Goal: Task Accomplishment & Management: Manage account settings

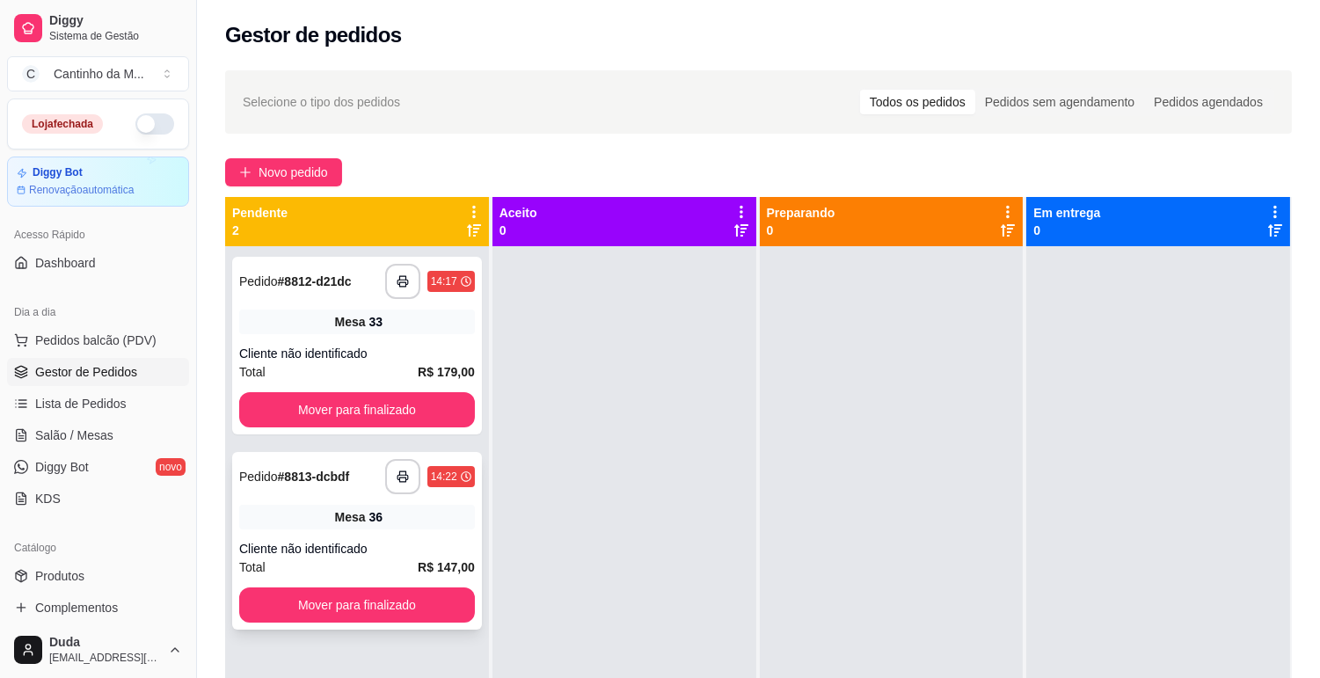
click at [339, 486] on div "Pedido # 8813-dcbdf" at bounding box center [294, 476] width 110 height 21
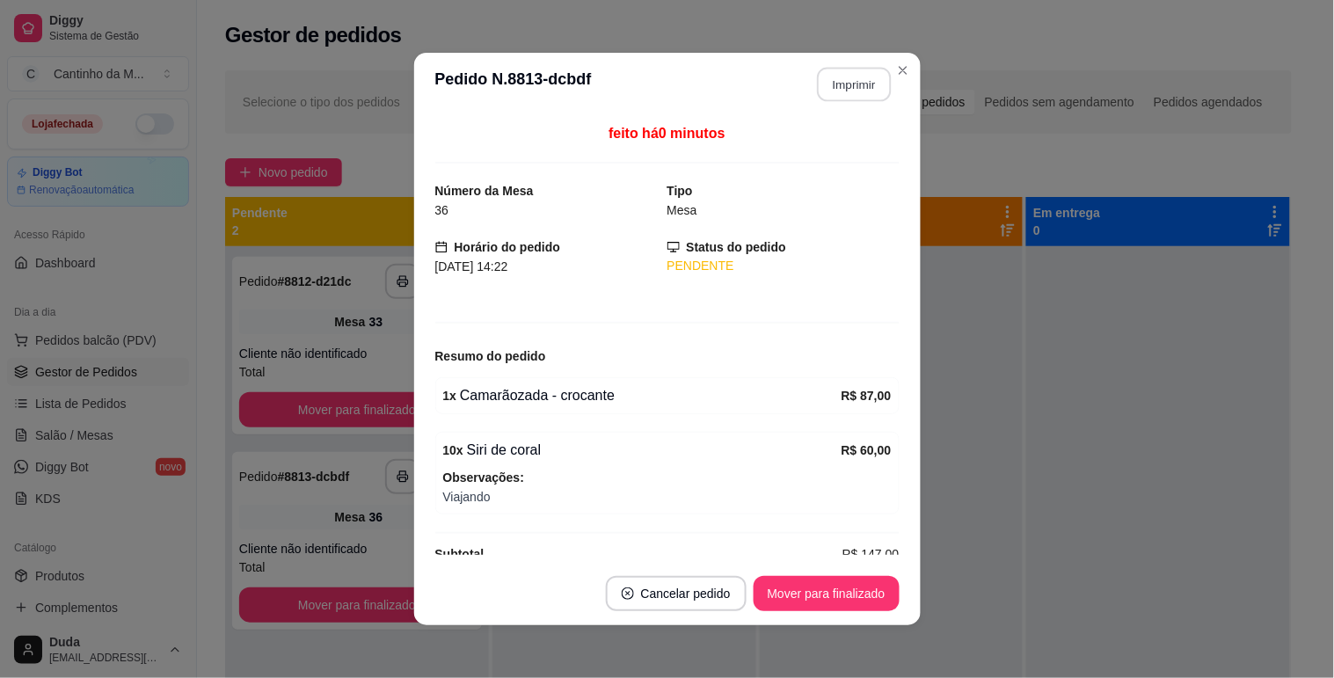
click at [857, 88] on button "Imprimir" at bounding box center [854, 85] width 74 height 34
click at [806, 594] on button "Mover para finalizado" at bounding box center [827, 593] width 146 height 35
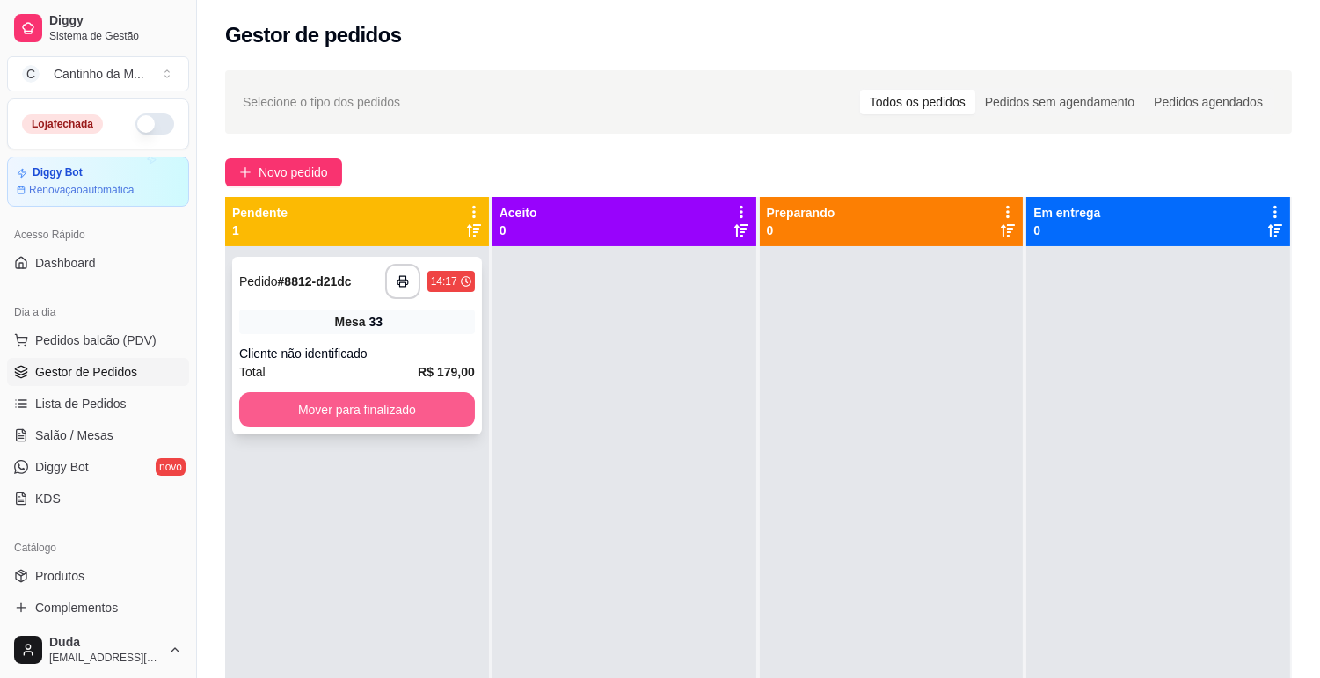
click at [397, 407] on button "Mover para finalizado" at bounding box center [357, 409] width 236 height 35
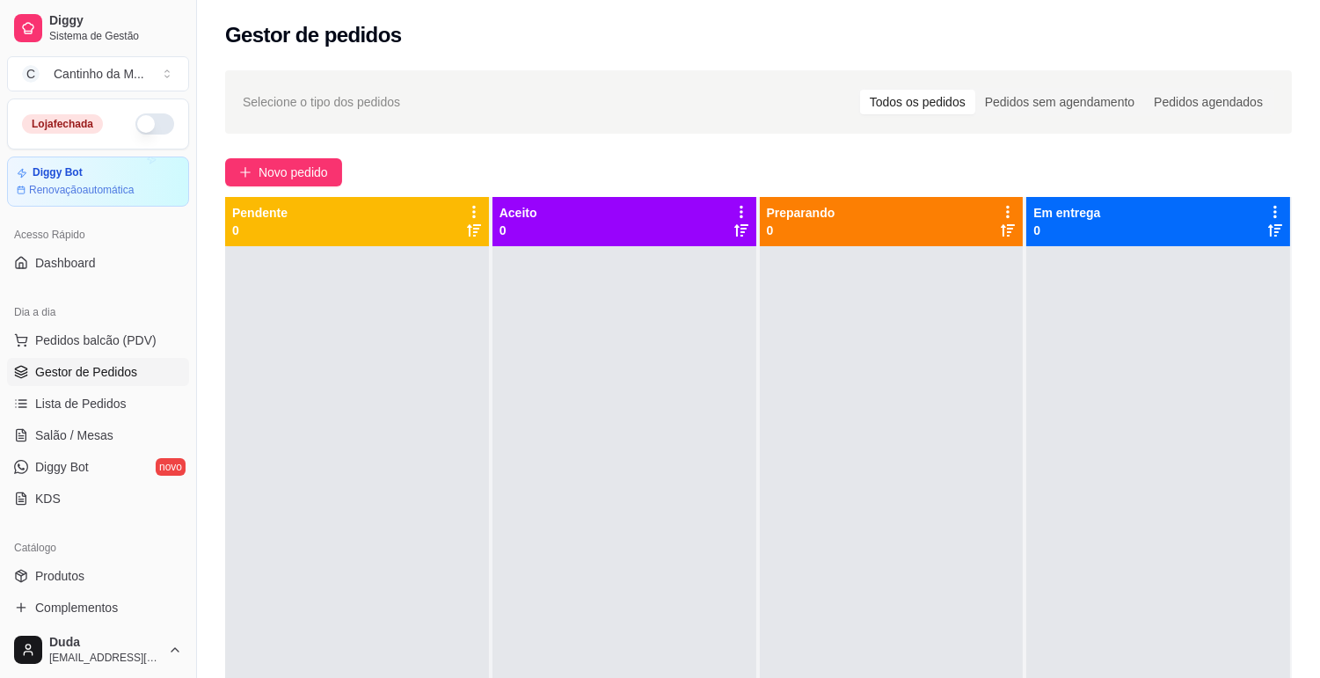
click at [561, 411] on div at bounding box center [624, 585] width 264 height 678
click at [84, 405] on span "Lista de Pedidos" at bounding box center [80, 404] width 91 height 18
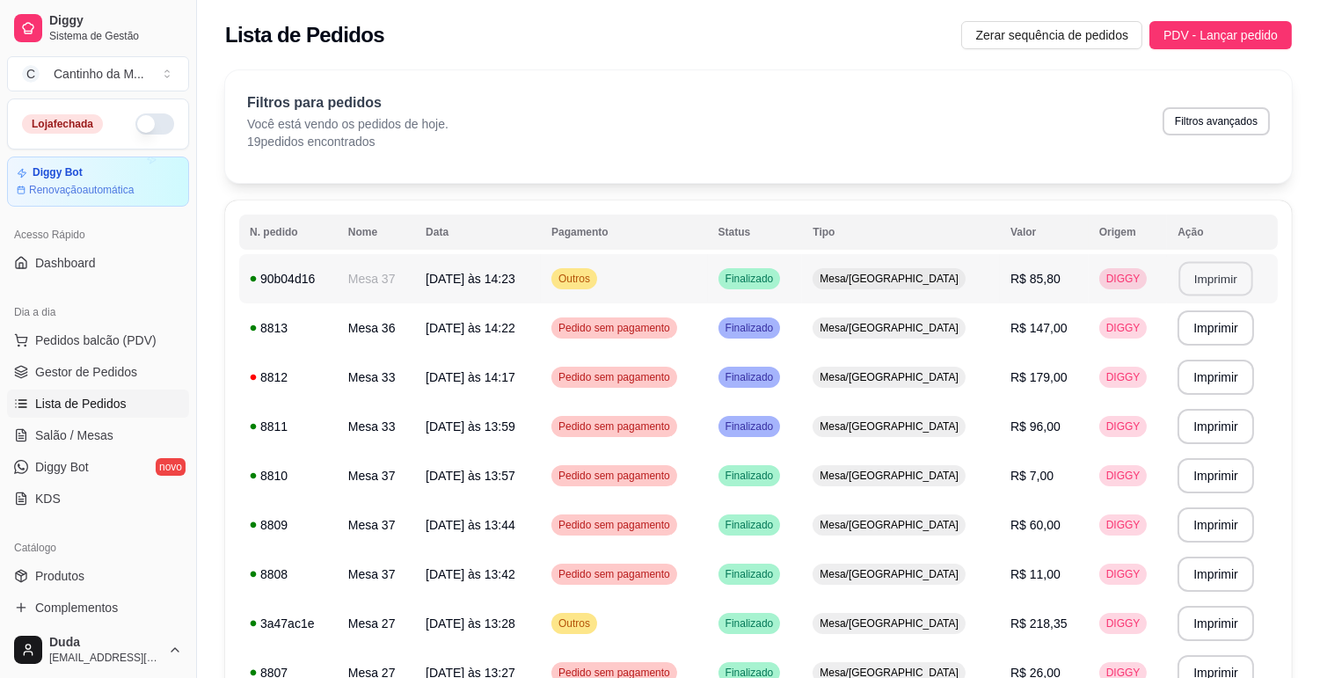
click at [1217, 286] on button "Imprimir" at bounding box center [1216, 279] width 74 height 34
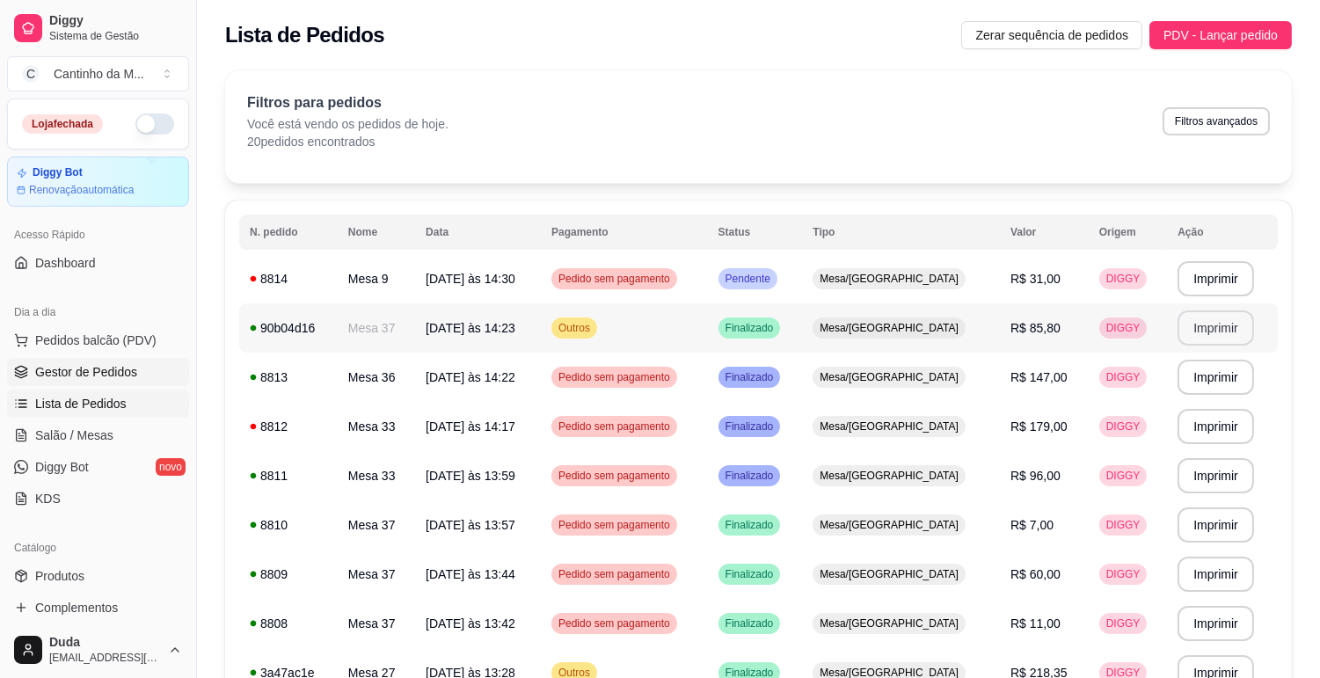
click at [108, 366] on span "Gestor de Pedidos" at bounding box center [86, 372] width 102 height 18
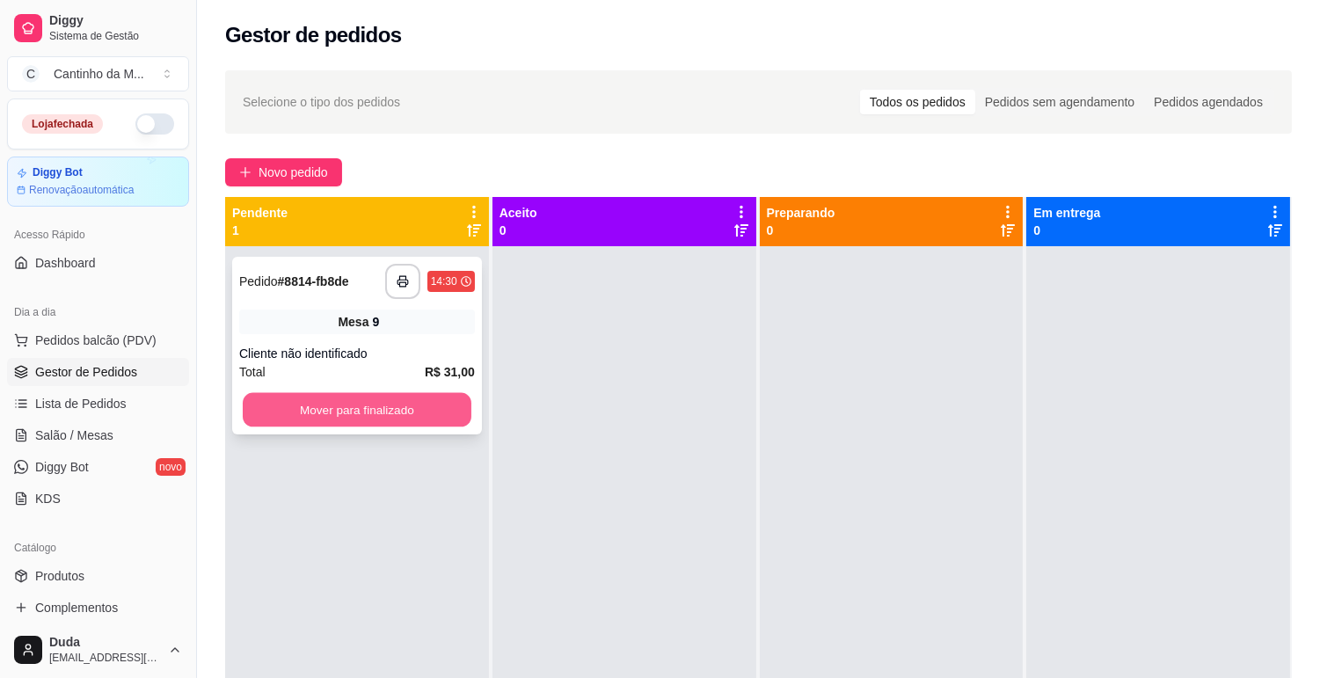
click at [375, 406] on button "Mover para finalizado" at bounding box center [357, 410] width 229 height 34
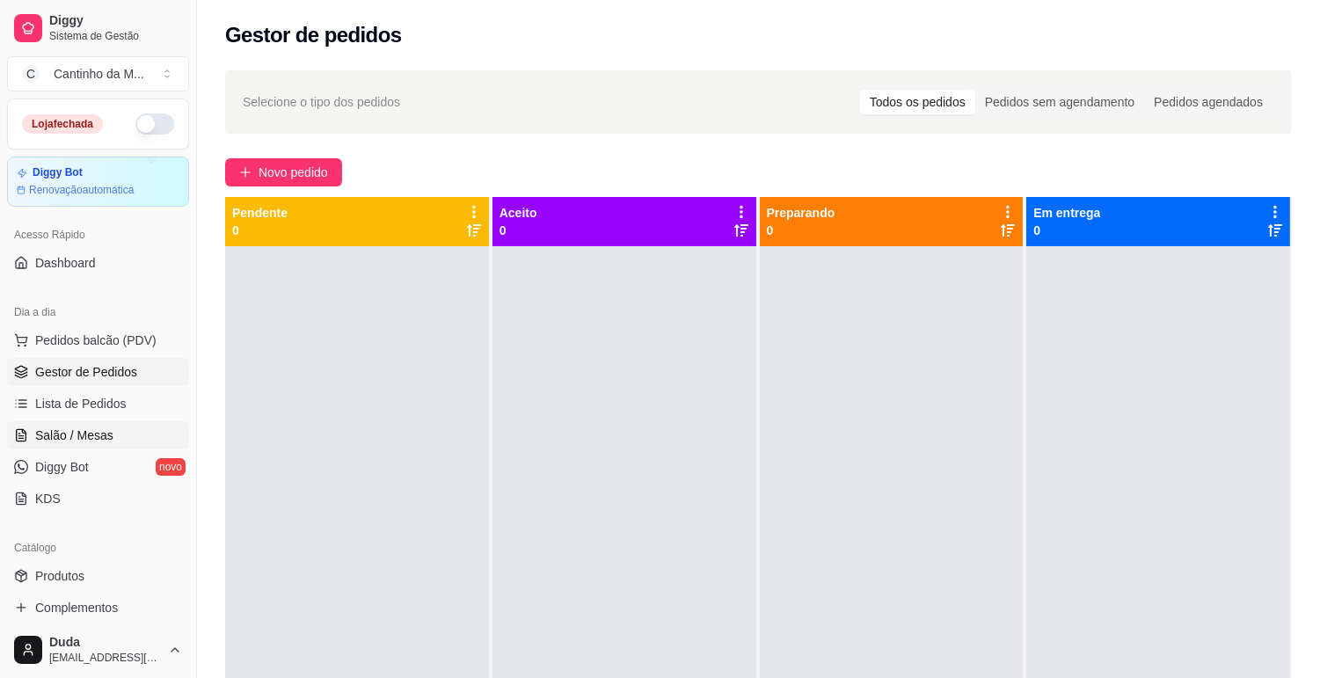
click at [89, 440] on span "Salão / Mesas" at bounding box center [74, 435] width 78 height 18
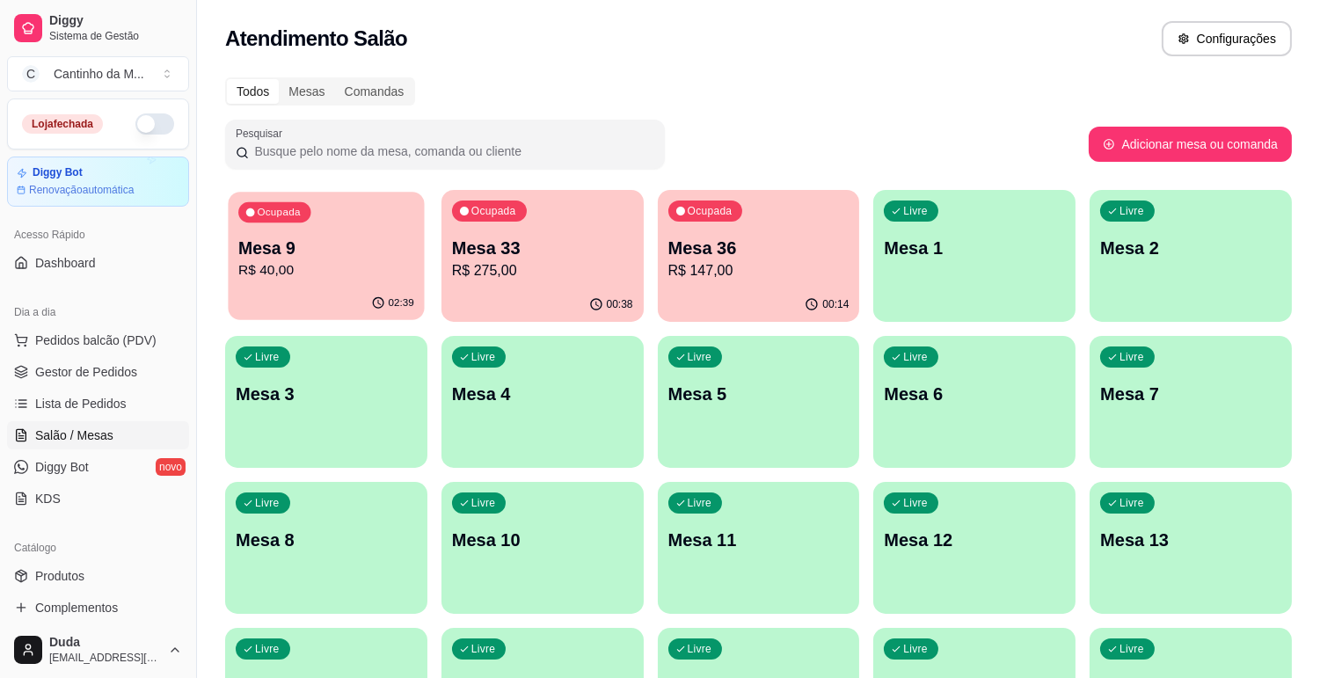
click at [335, 267] on p "R$ 40,00" at bounding box center [326, 270] width 176 height 20
click at [103, 374] on span "Gestor de Pedidos" at bounding box center [86, 372] width 102 height 18
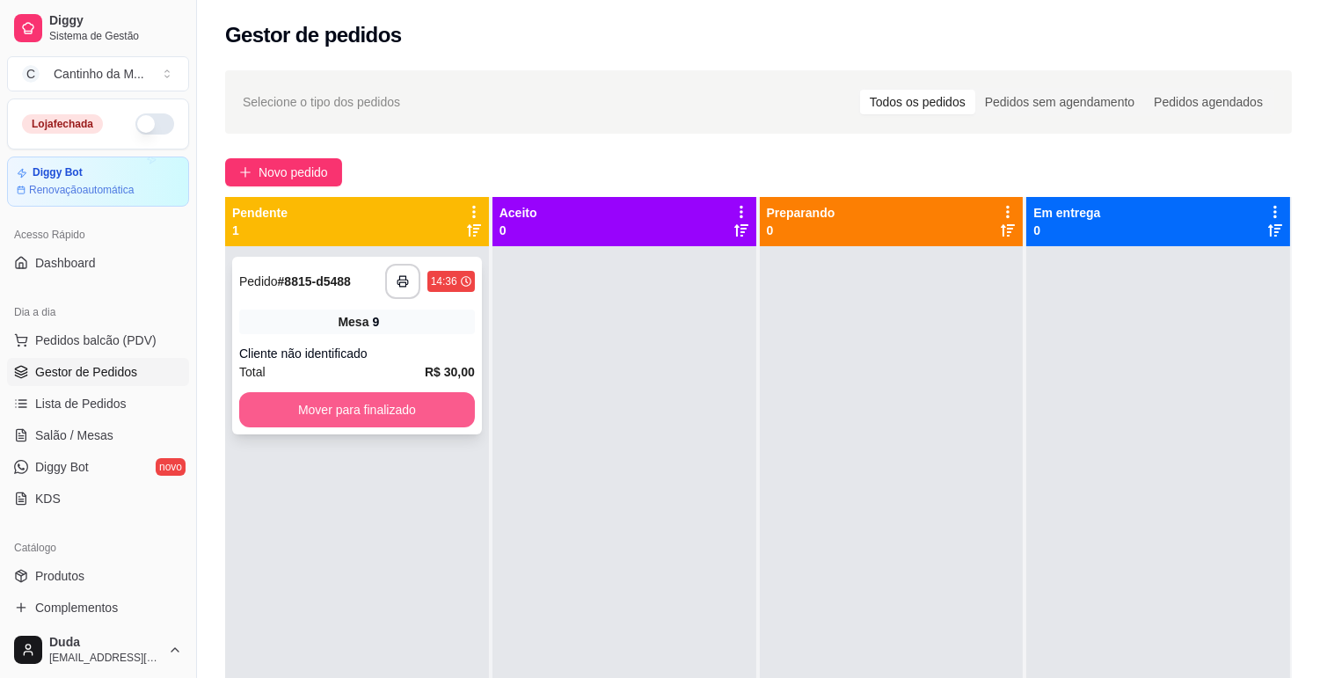
click at [390, 409] on button "Mover para finalizado" at bounding box center [357, 409] width 236 height 35
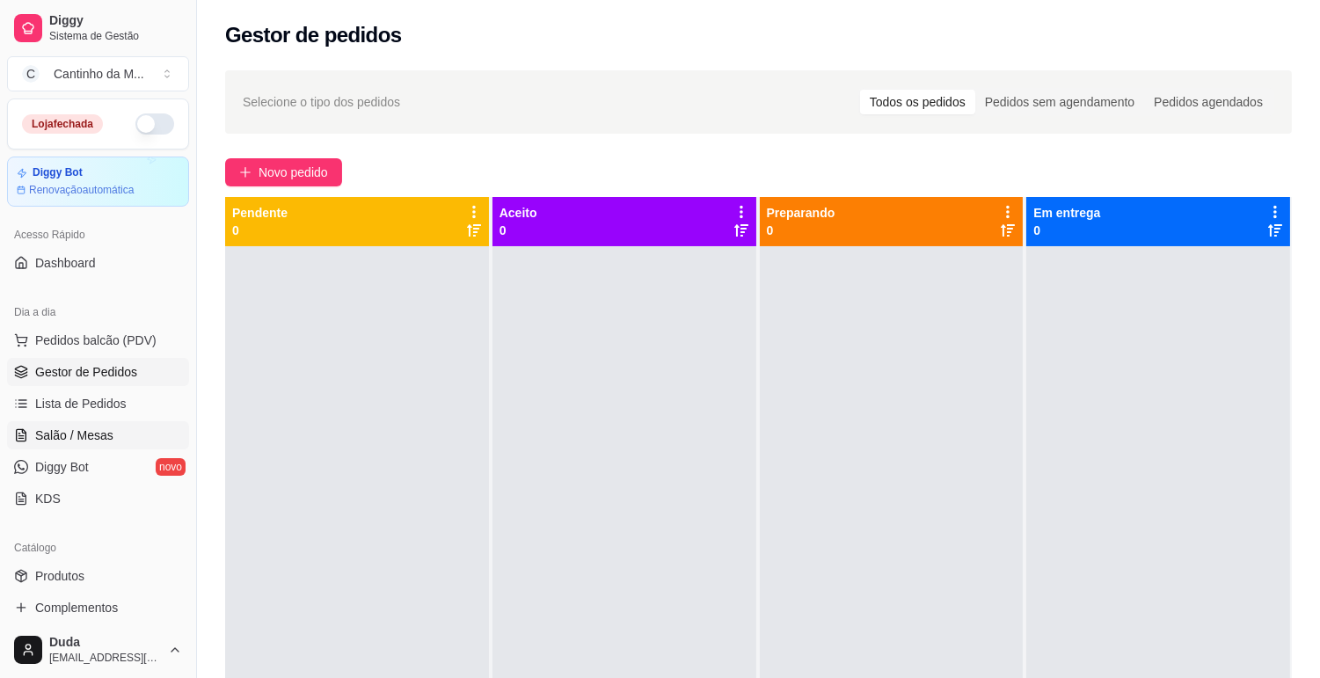
click at [89, 428] on span "Salão / Mesas" at bounding box center [74, 435] width 78 height 18
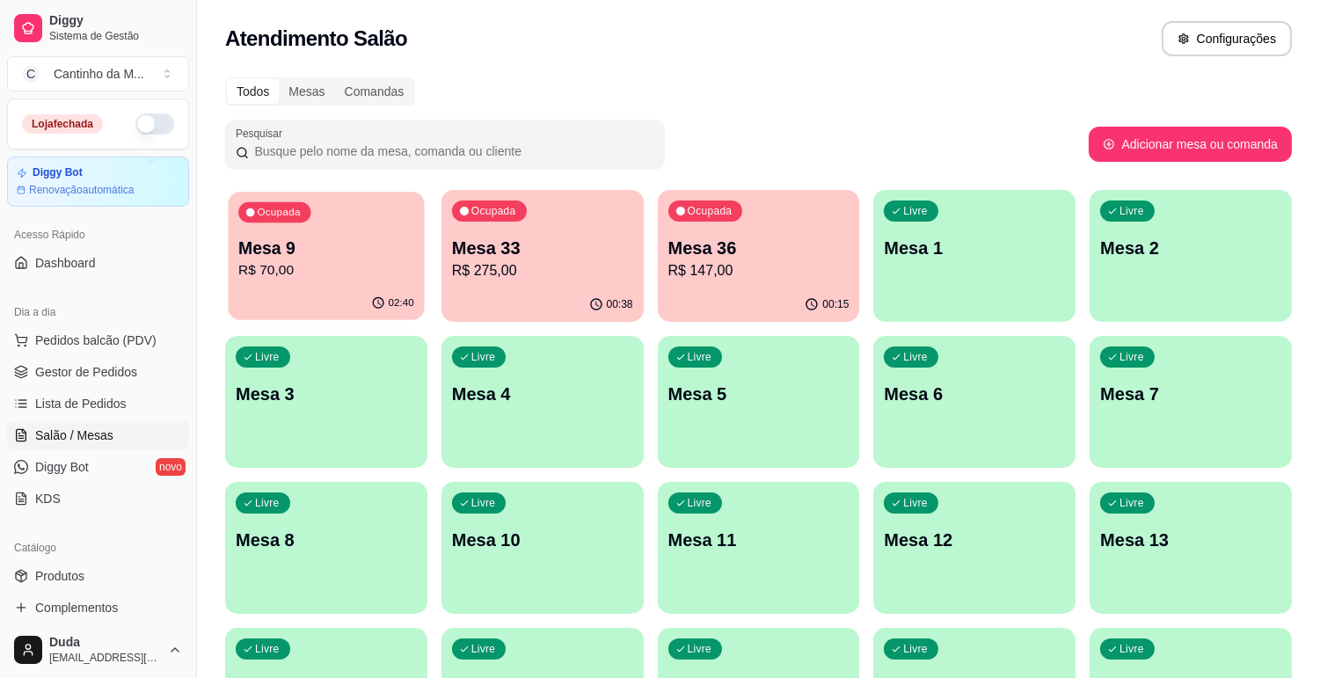
click at [312, 285] on div "Ocupada Mesa 9 R$ 70,00" at bounding box center [326, 239] width 196 height 95
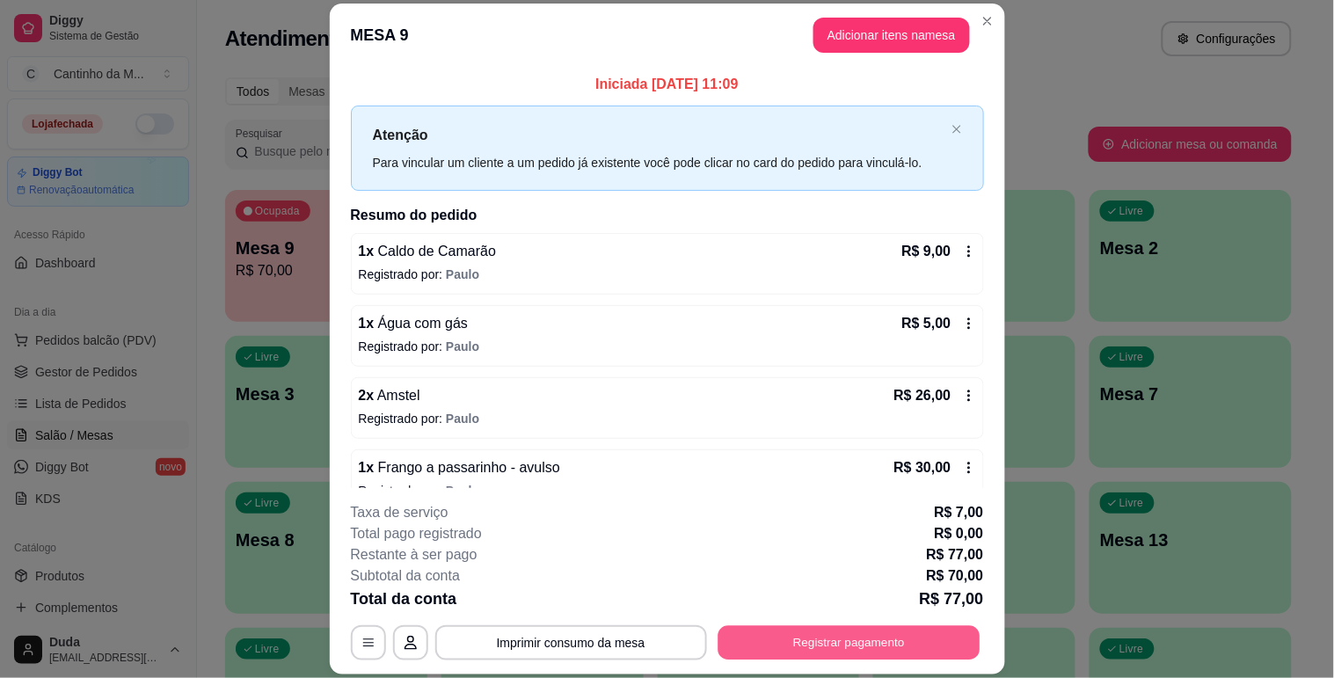
click at [882, 639] on button "Registrar pagamento" at bounding box center [848, 643] width 262 height 34
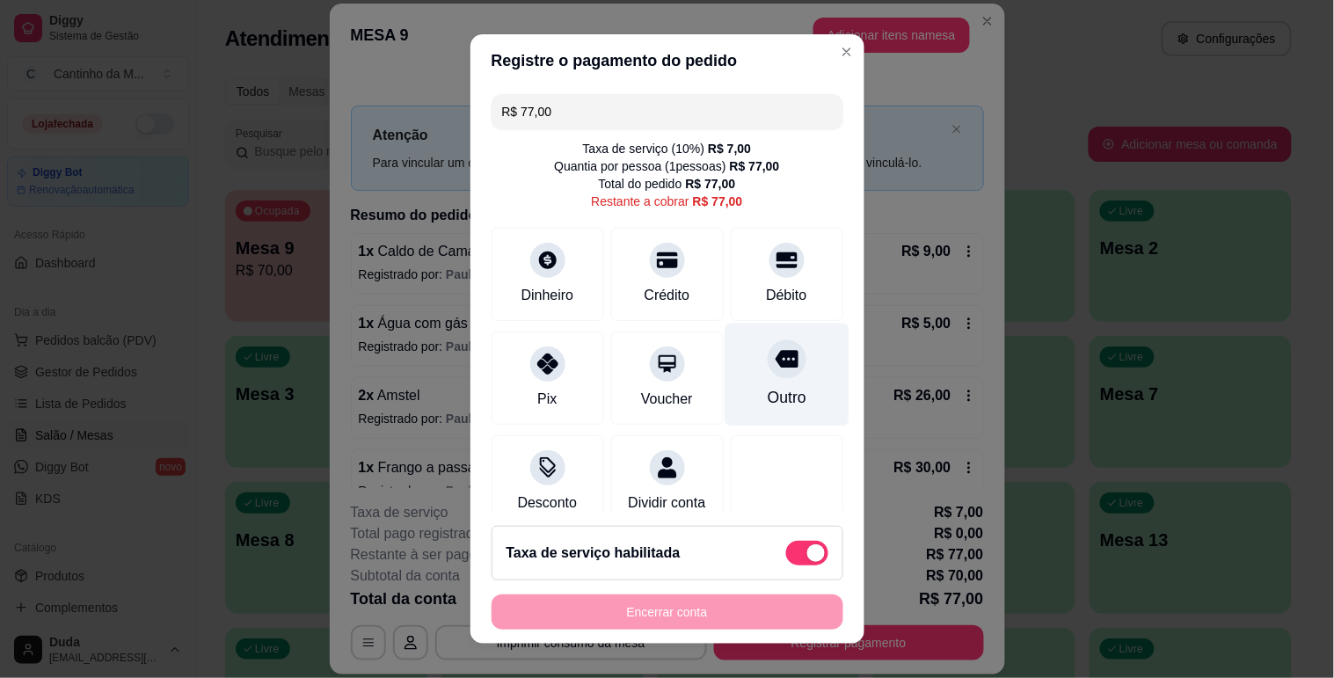
click at [768, 405] on div "Outro" at bounding box center [786, 397] width 39 height 23
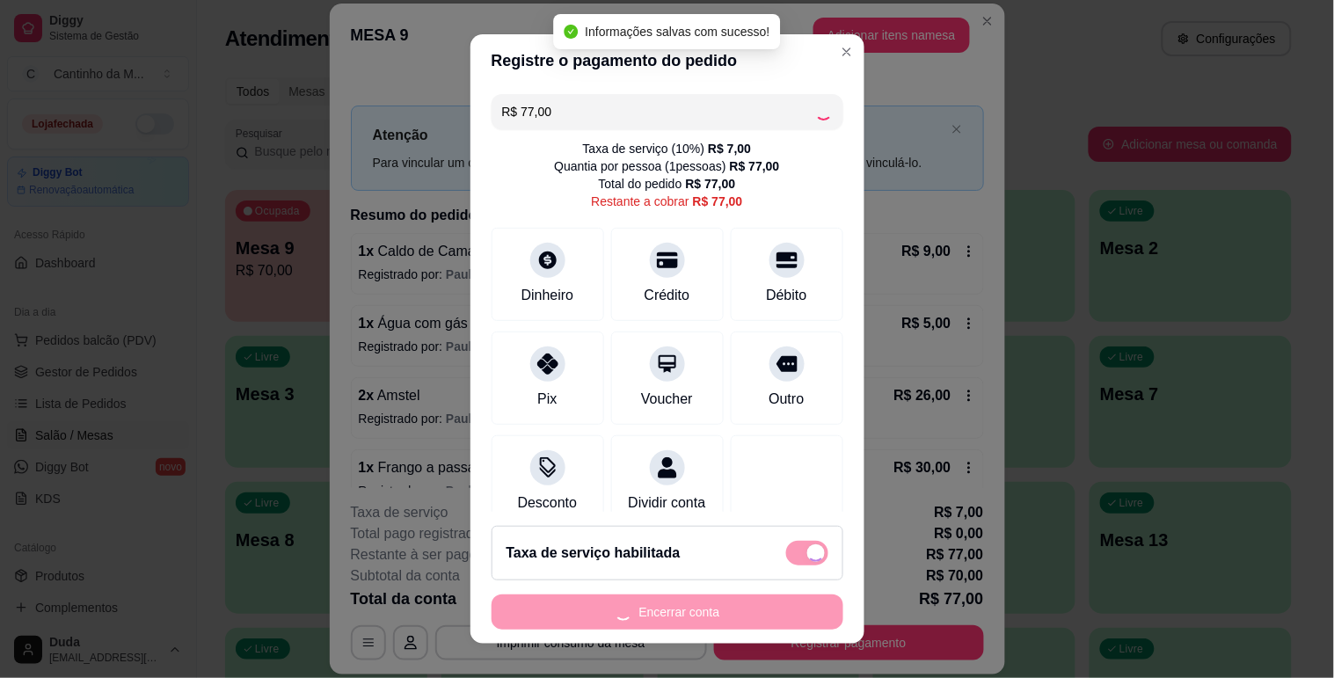
type input "R$ 0,00"
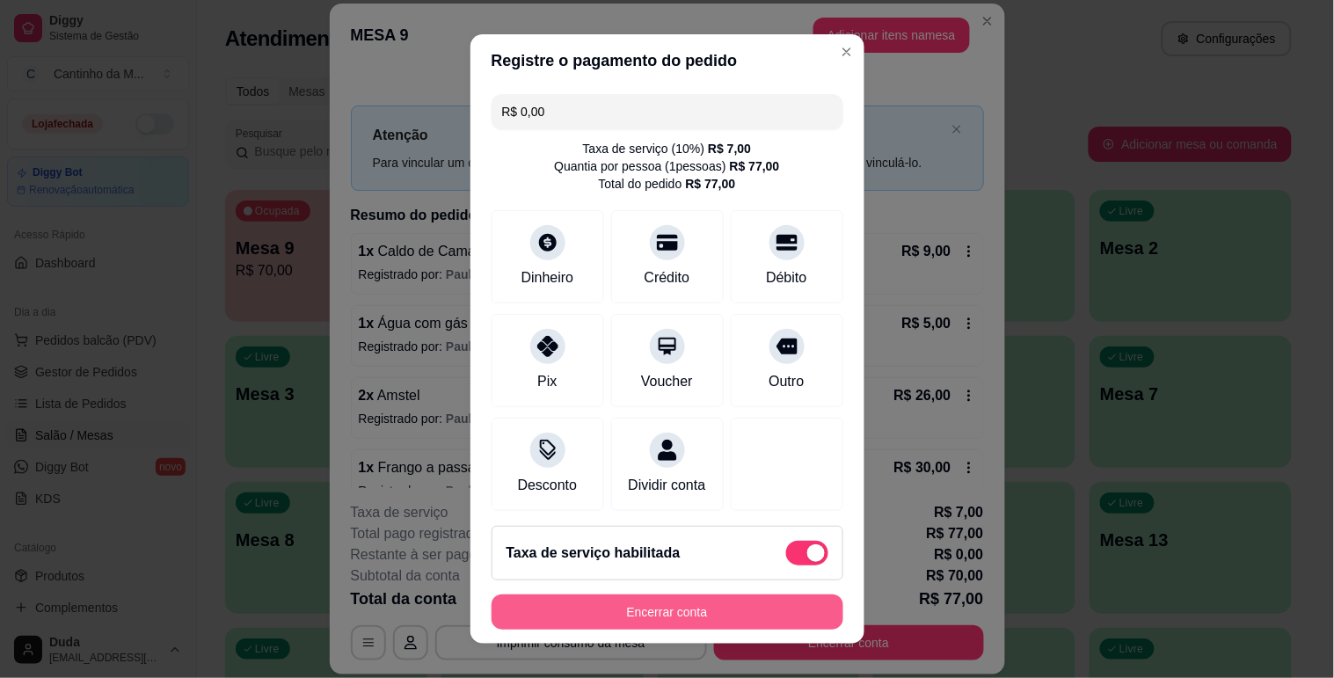
click at [753, 616] on button "Encerrar conta" at bounding box center [668, 611] width 352 height 35
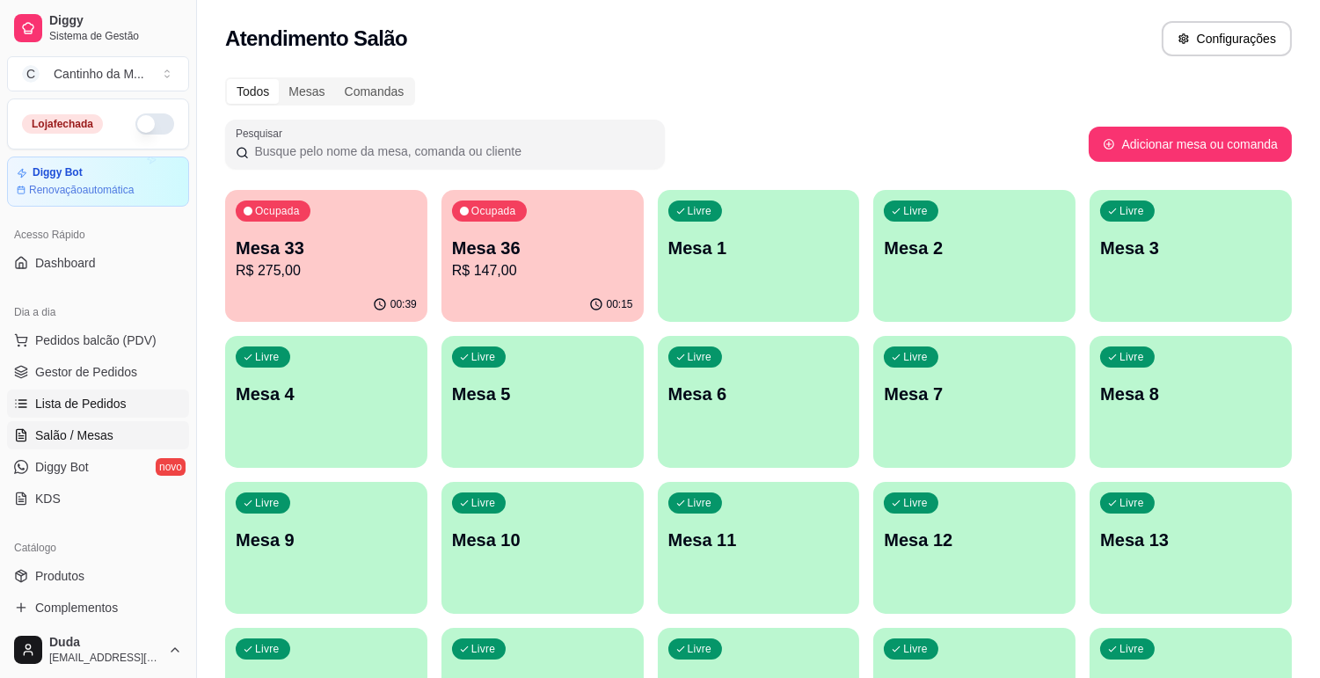
click at [95, 396] on span "Lista de Pedidos" at bounding box center [80, 404] width 91 height 18
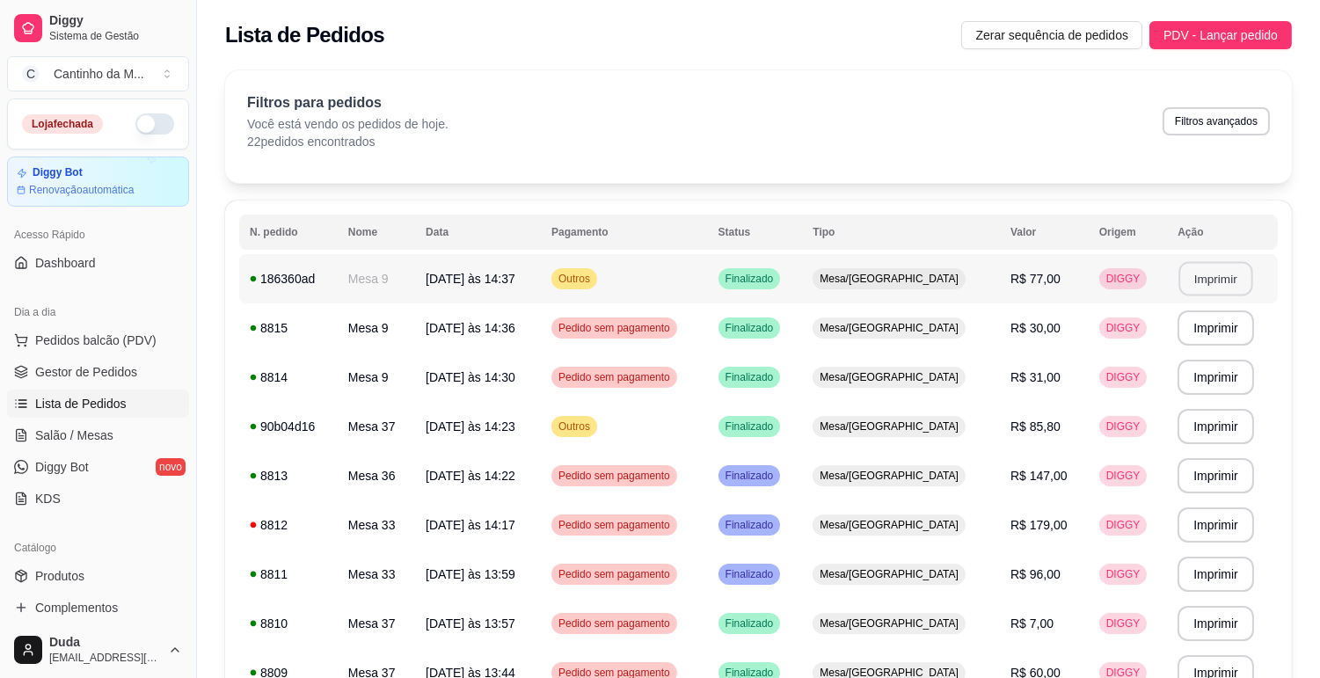
click at [1210, 278] on button "Imprimir" at bounding box center [1216, 279] width 74 height 34
click at [72, 371] on span "Gestor de Pedidos" at bounding box center [86, 372] width 102 height 18
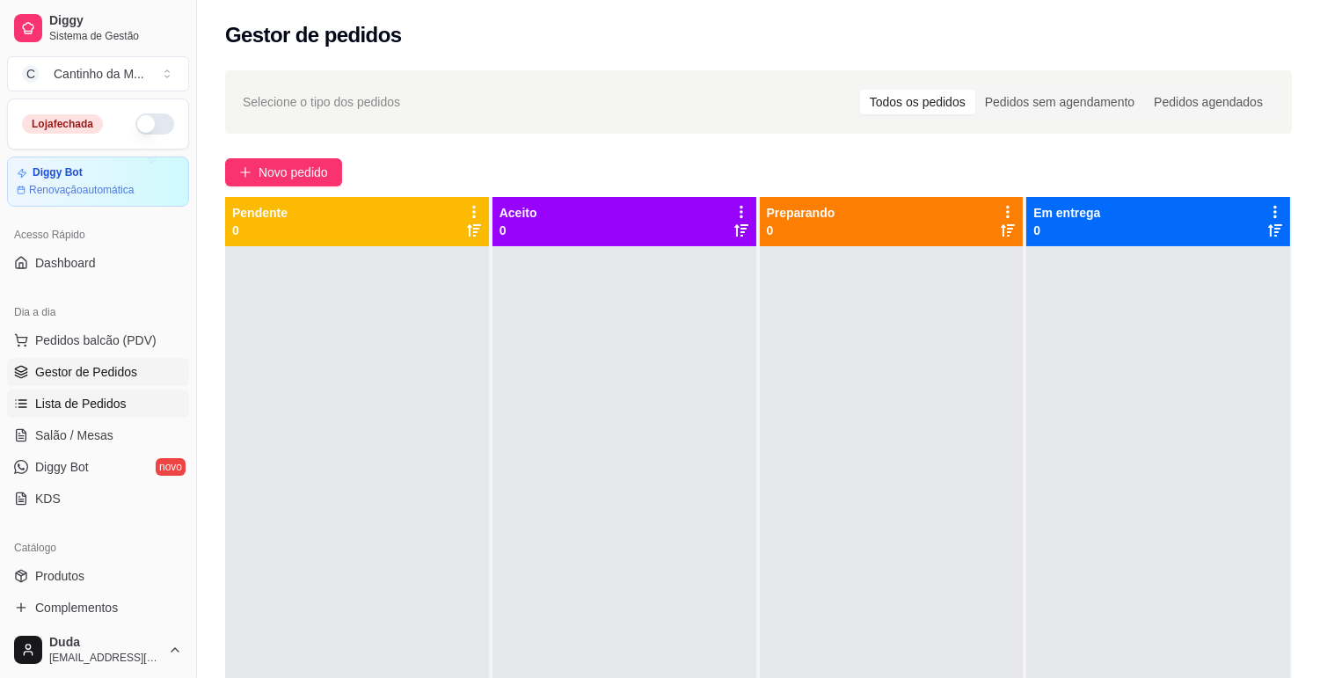
click at [93, 402] on span "Lista de Pedidos" at bounding box center [80, 404] width 91 height 18
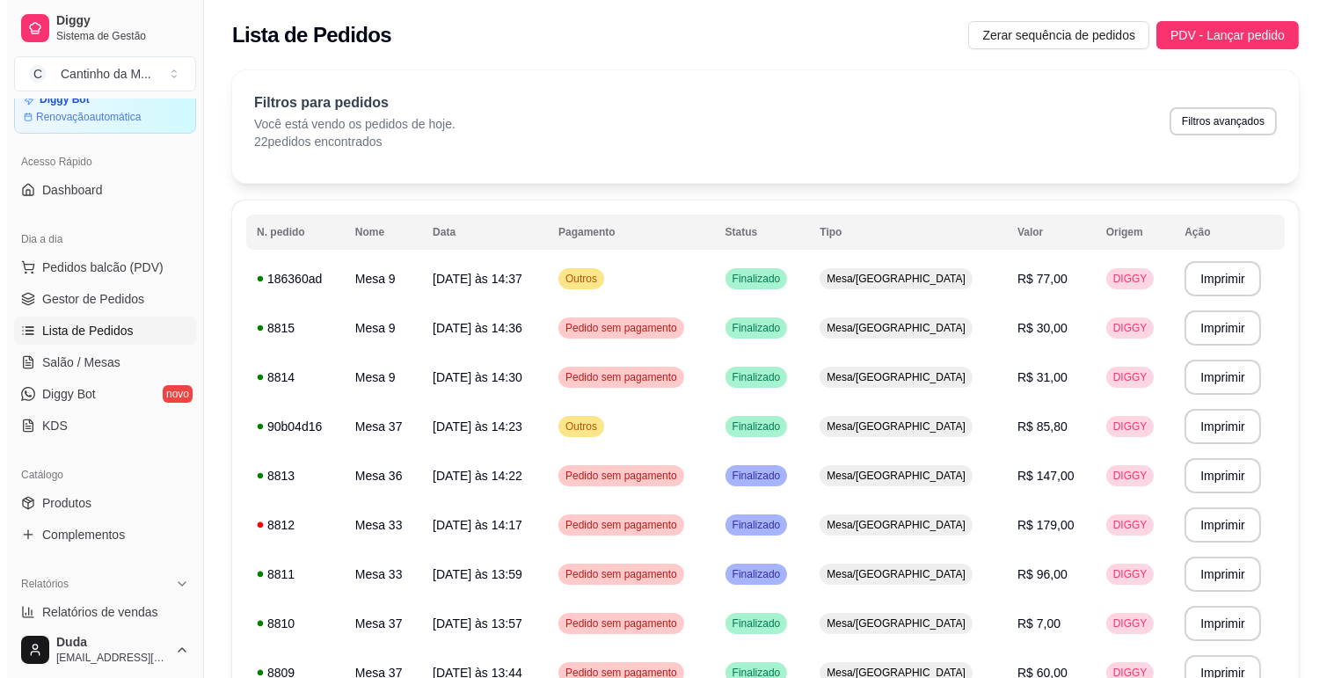
scroll to position [98, 0]
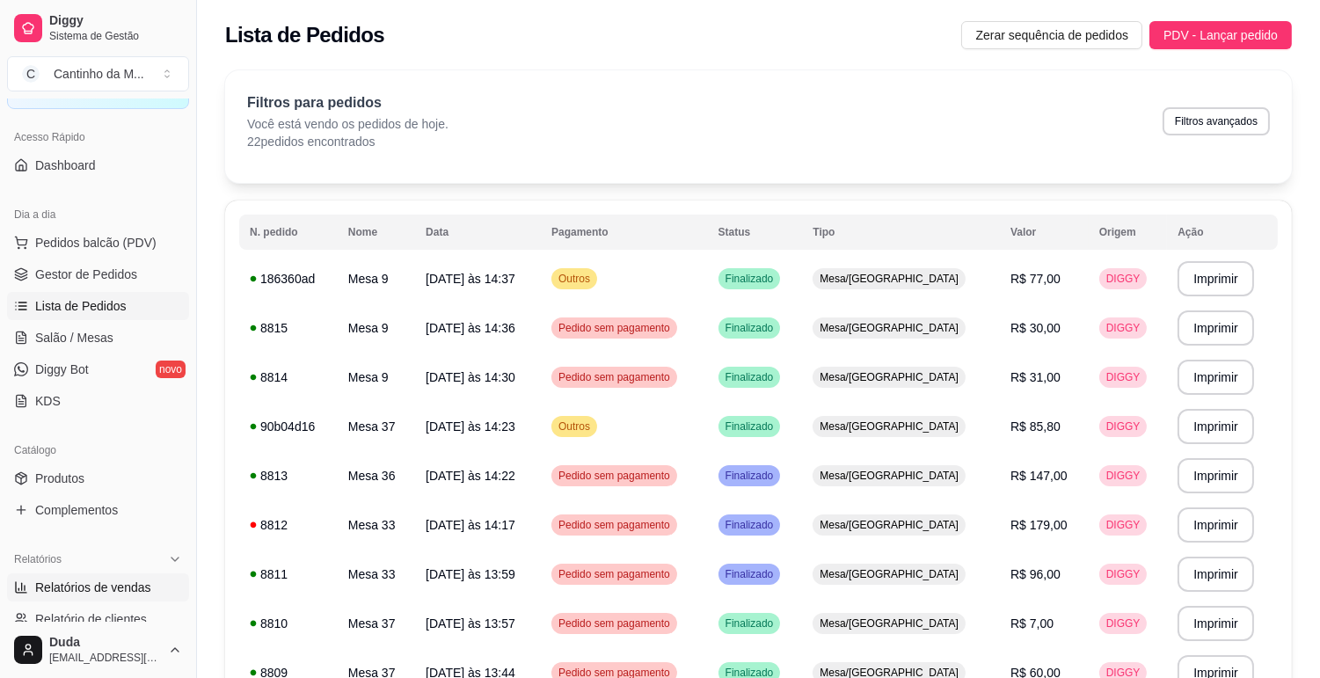
click at [98, 585] on span "Relatórios de vendas" at bounding box center [93, 588] width 116 height 18
select select "ALL"
select select "0"
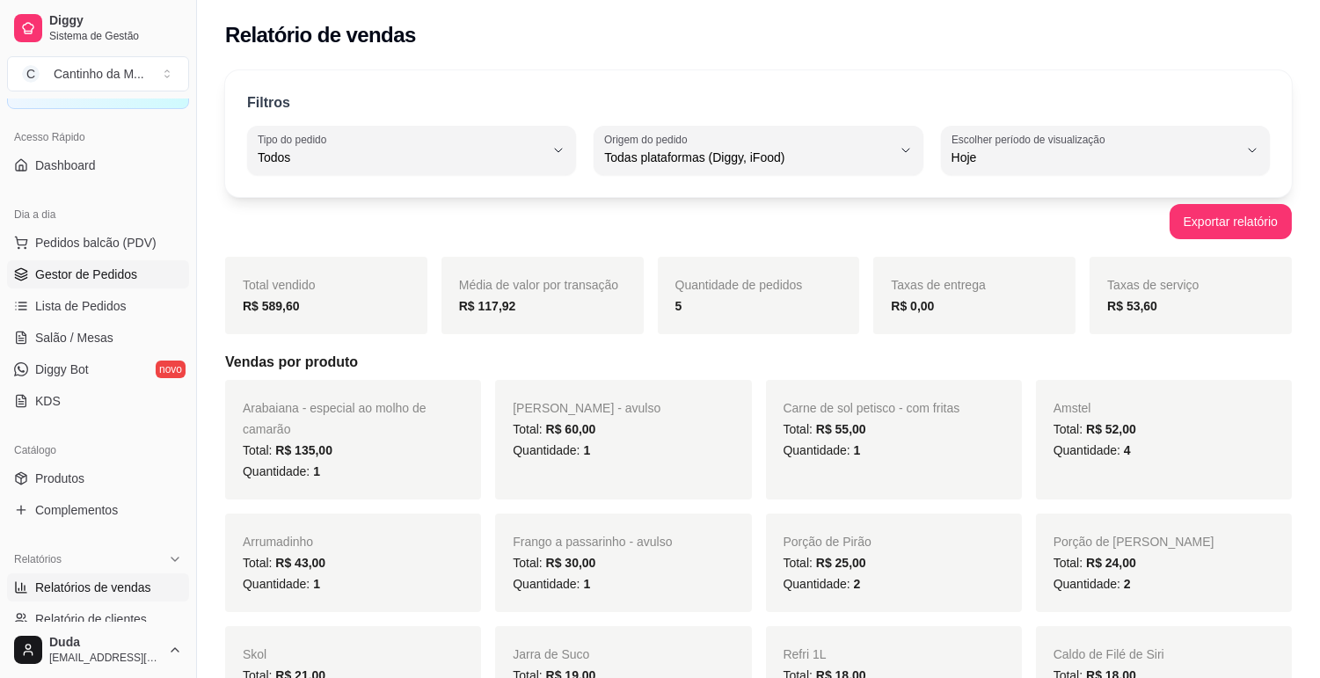
click at [98, 286] on link "Gestor de Pedidos" at bounding box center [98, 274] width 182 height 28
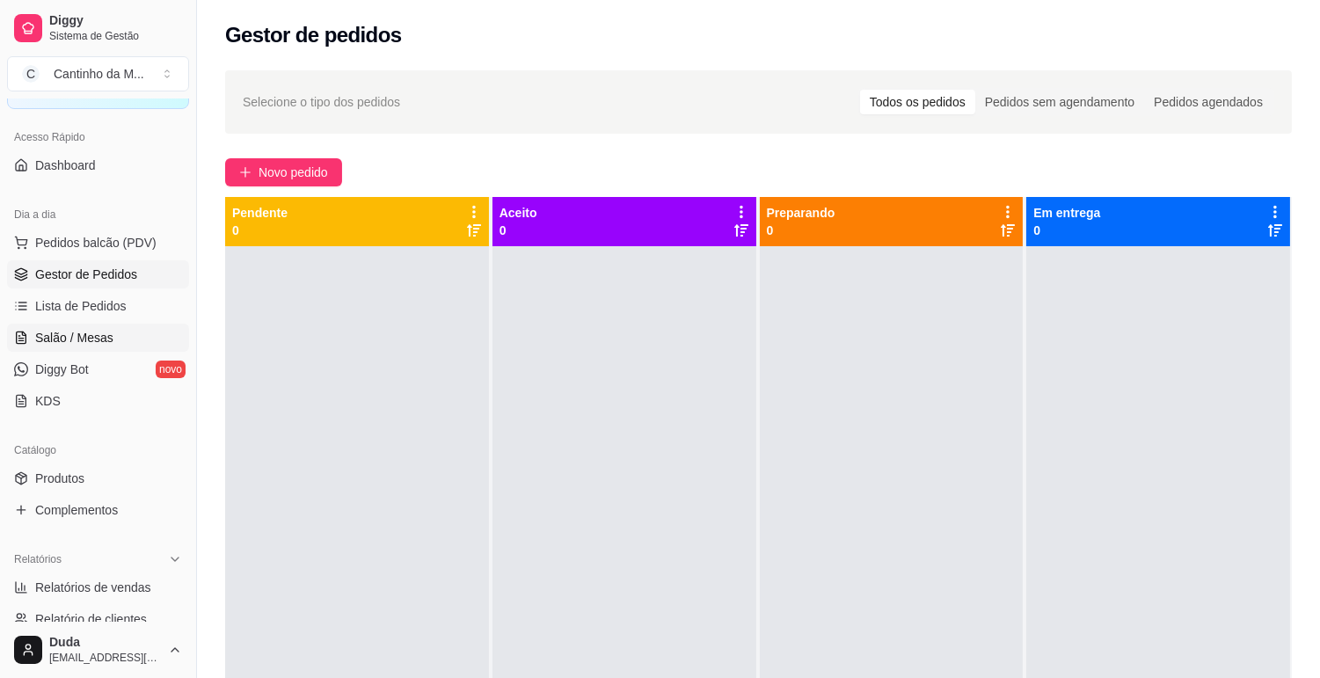
click at [86, 339] on span "Salão / Mesas" at bounding box center [74, 338] width 78 height 18
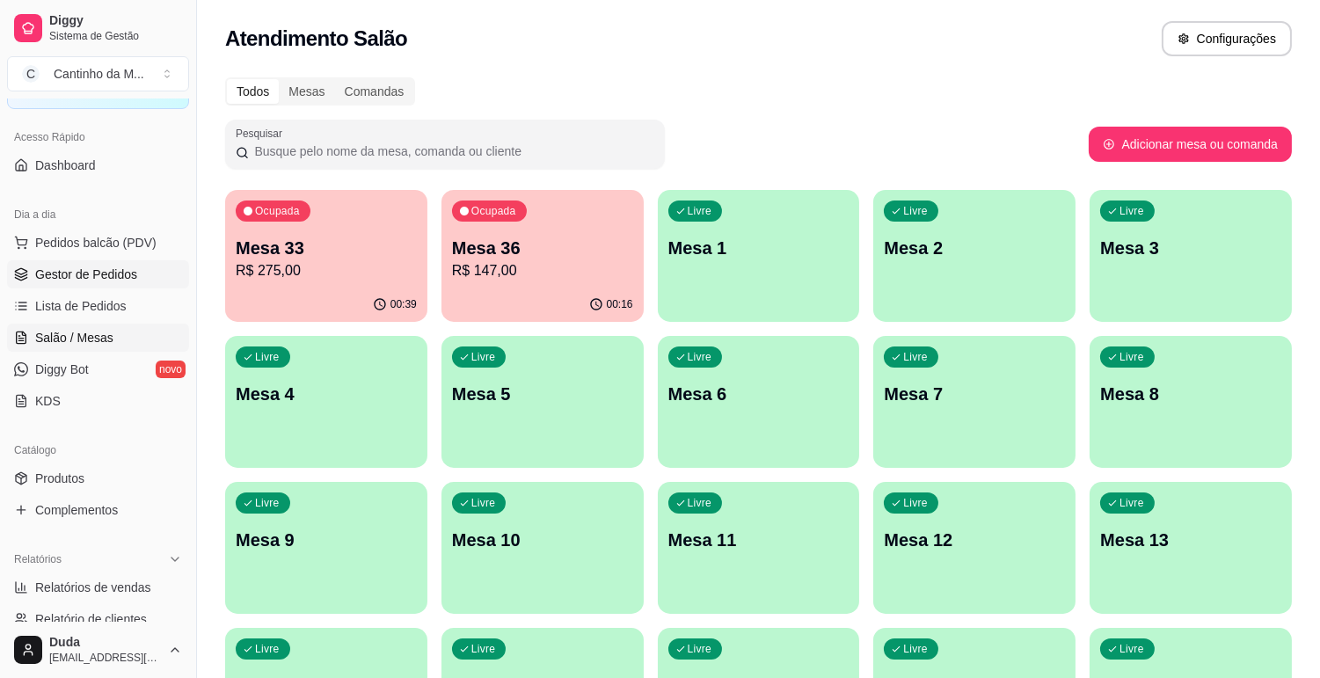
click at [85, 280] on span "Gestor de Pedidos" at bounding box center [86, 275] width 102 height 18
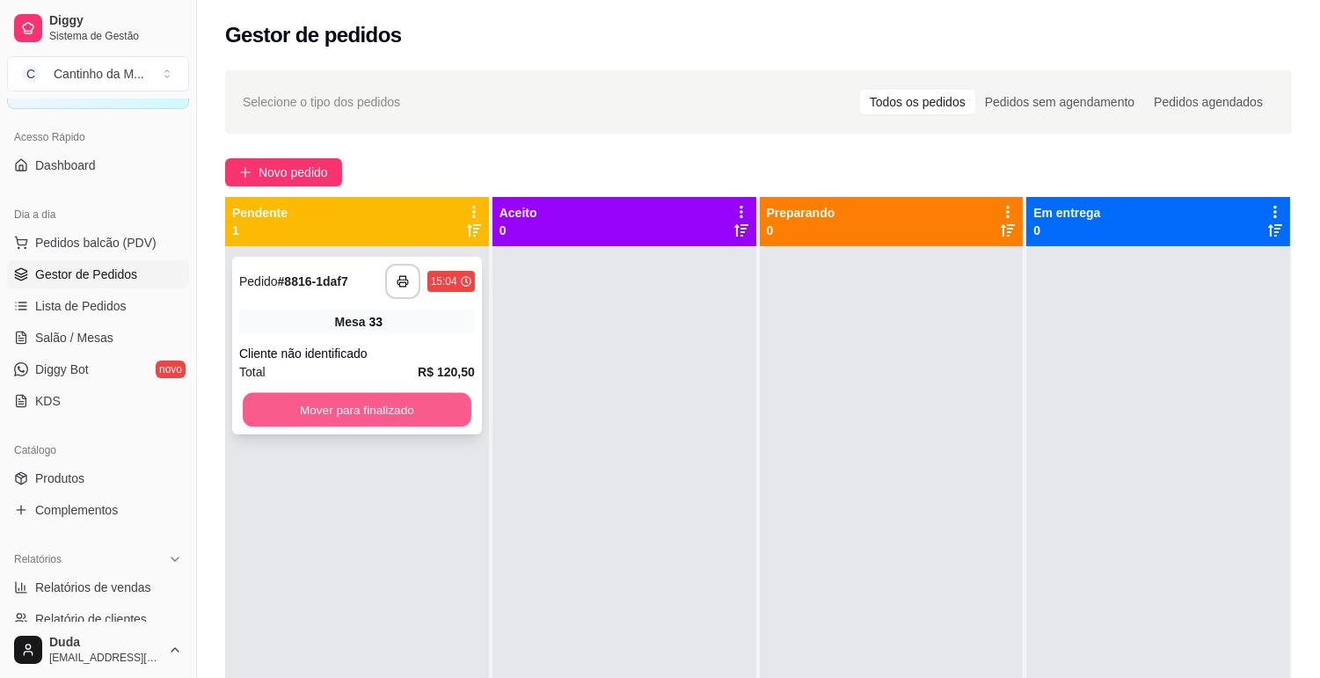
click at [306, 412] on button "Mover para finalizado" at bounding box center [357, 410] width 229 height 34
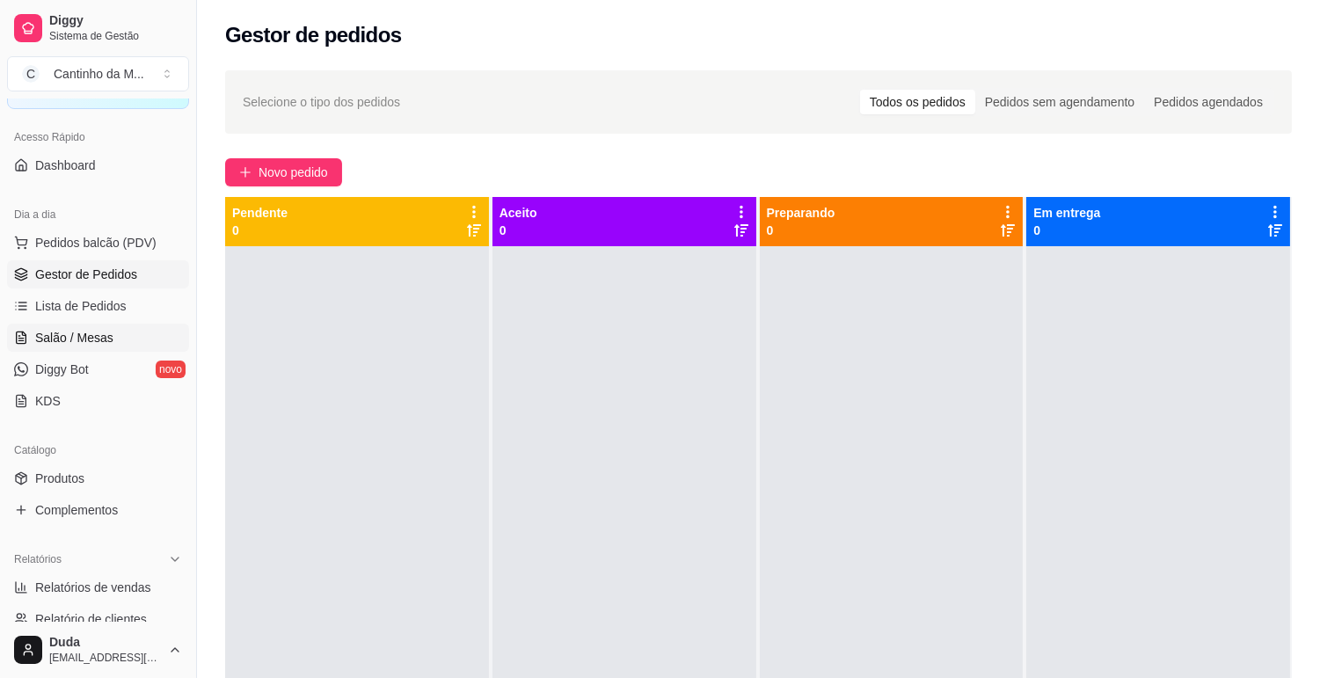
click at [62, 343] on span "Salão / Mesas" at bounding box center [74, 338] width 78 height 18
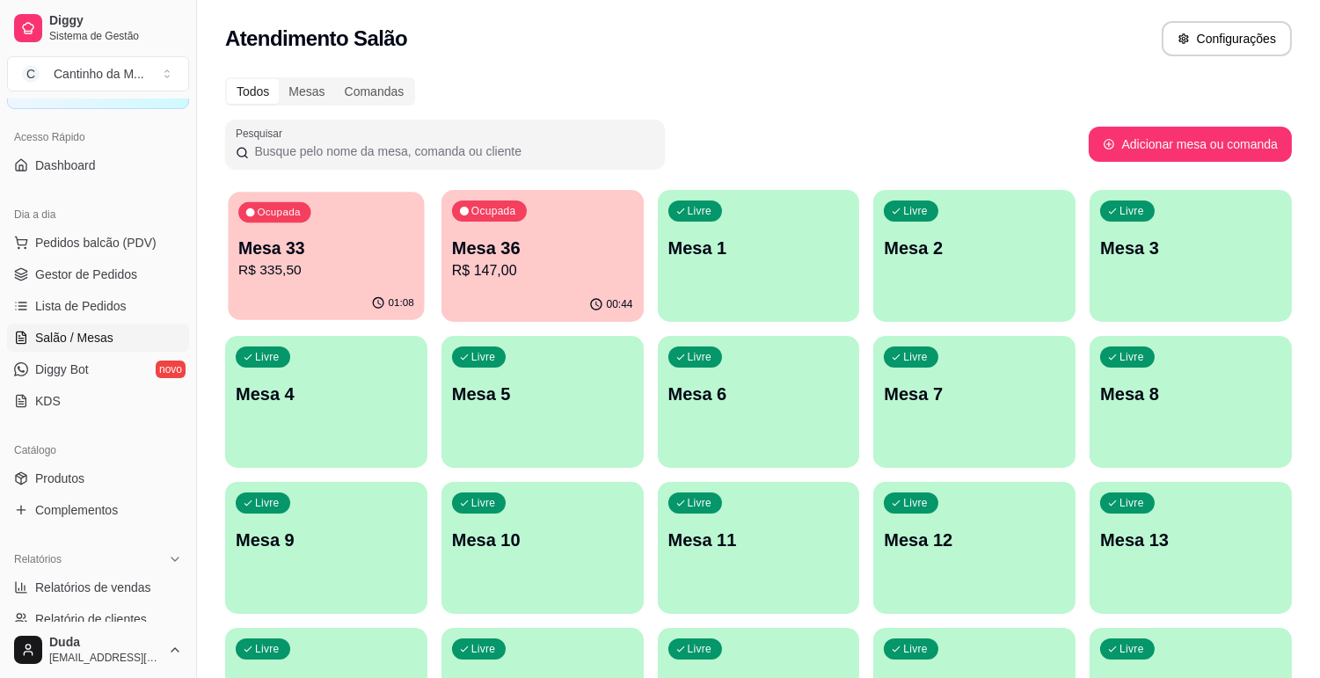
click at [327, 291] on div "01:08" at bounding box center [326, 303] width 196 height 33
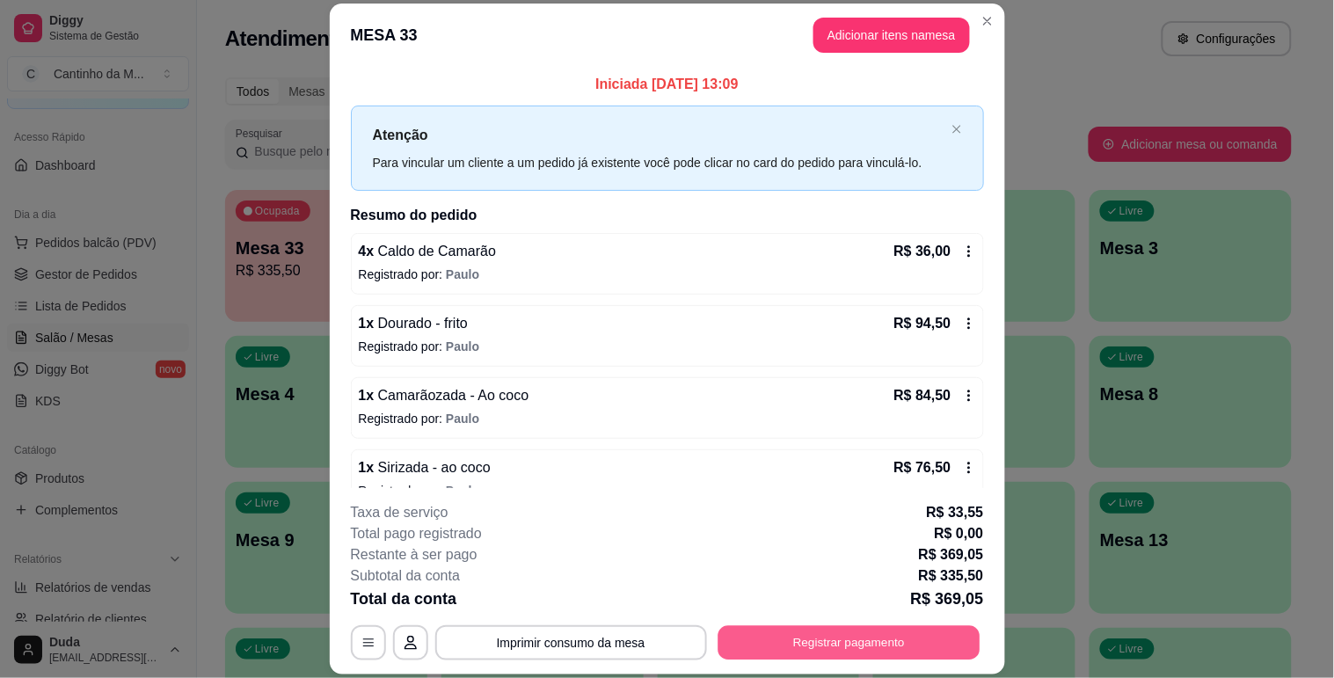
click at [761, 642] on button "Registrar pagamento" at bounding box center [848, 643] width 262 height 34
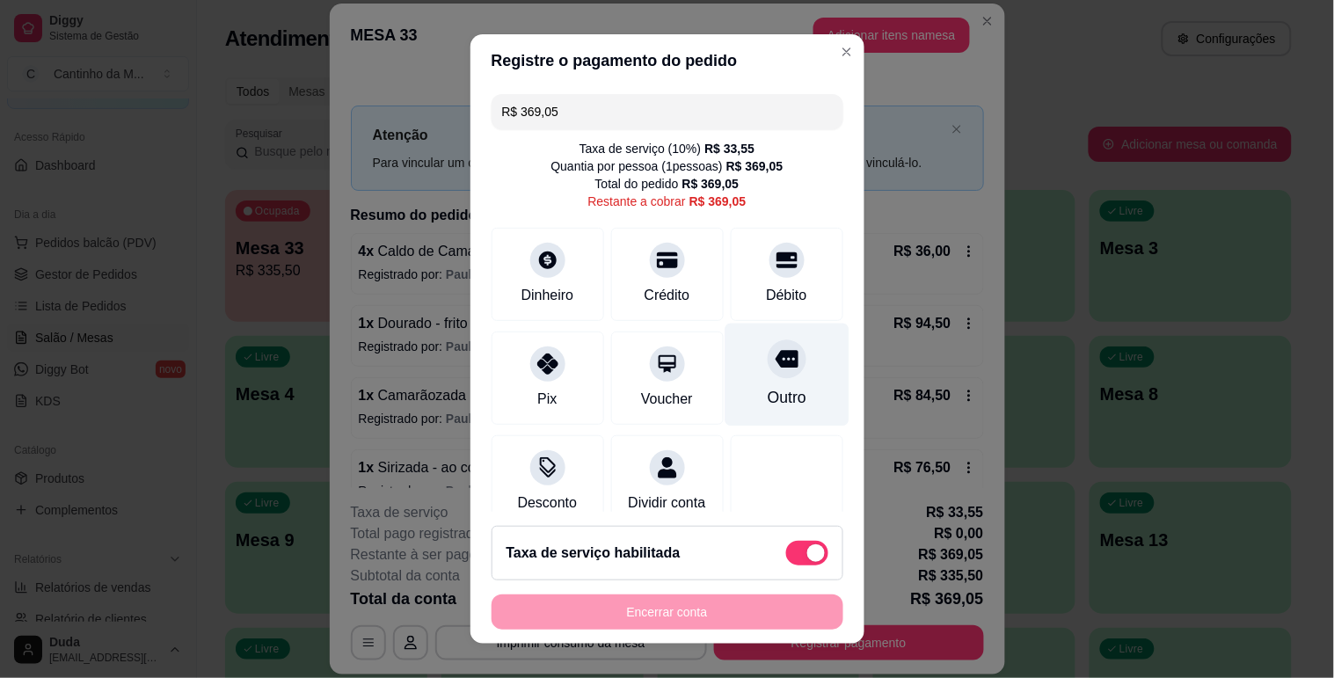
click at [725, 385] on div "Outro" at bounding box center [787, 374] width 124 height 103
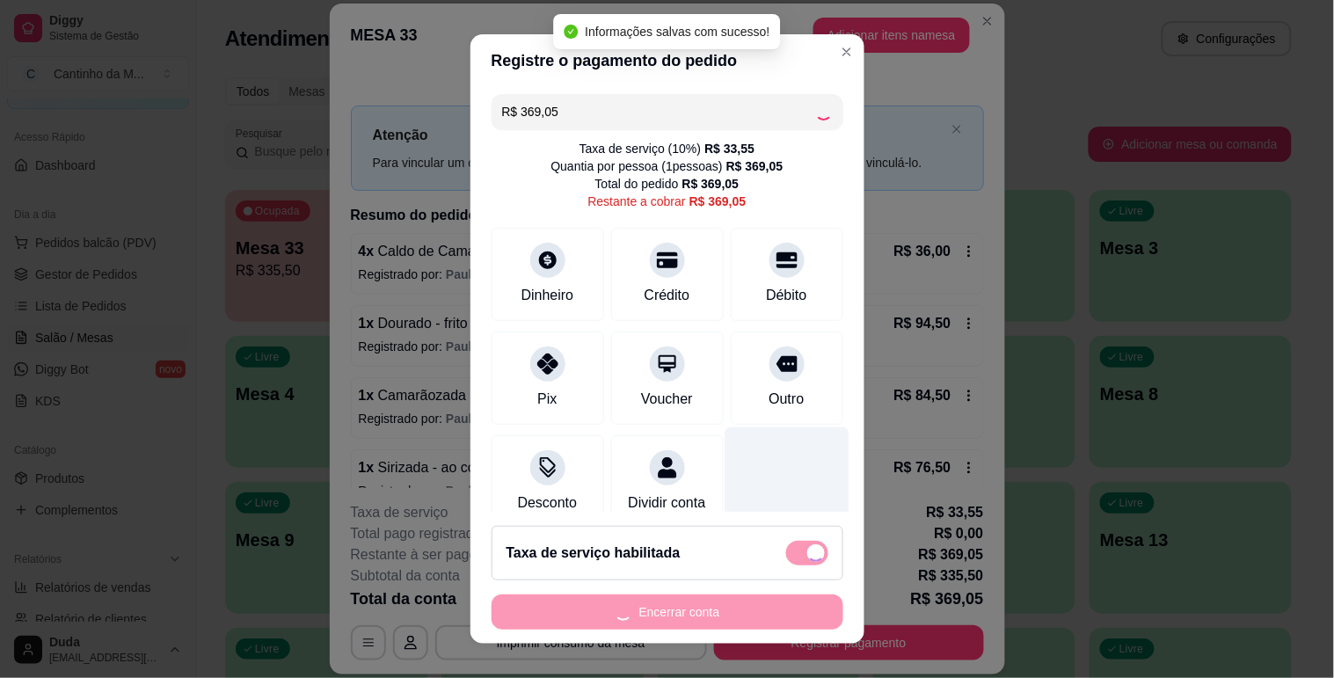
type input "R$ 0,00"
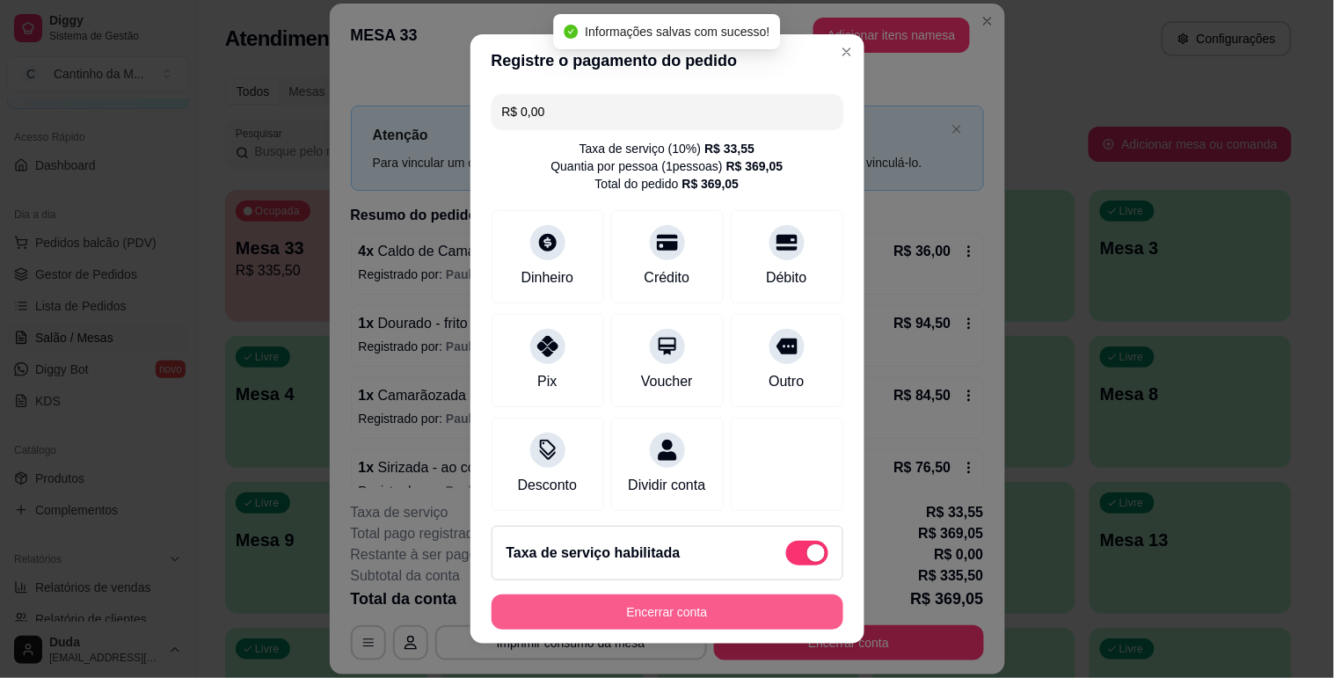
click at [696, 608] on button "Encerrar conta" at bounding box center [668, 611] width 352 height 35
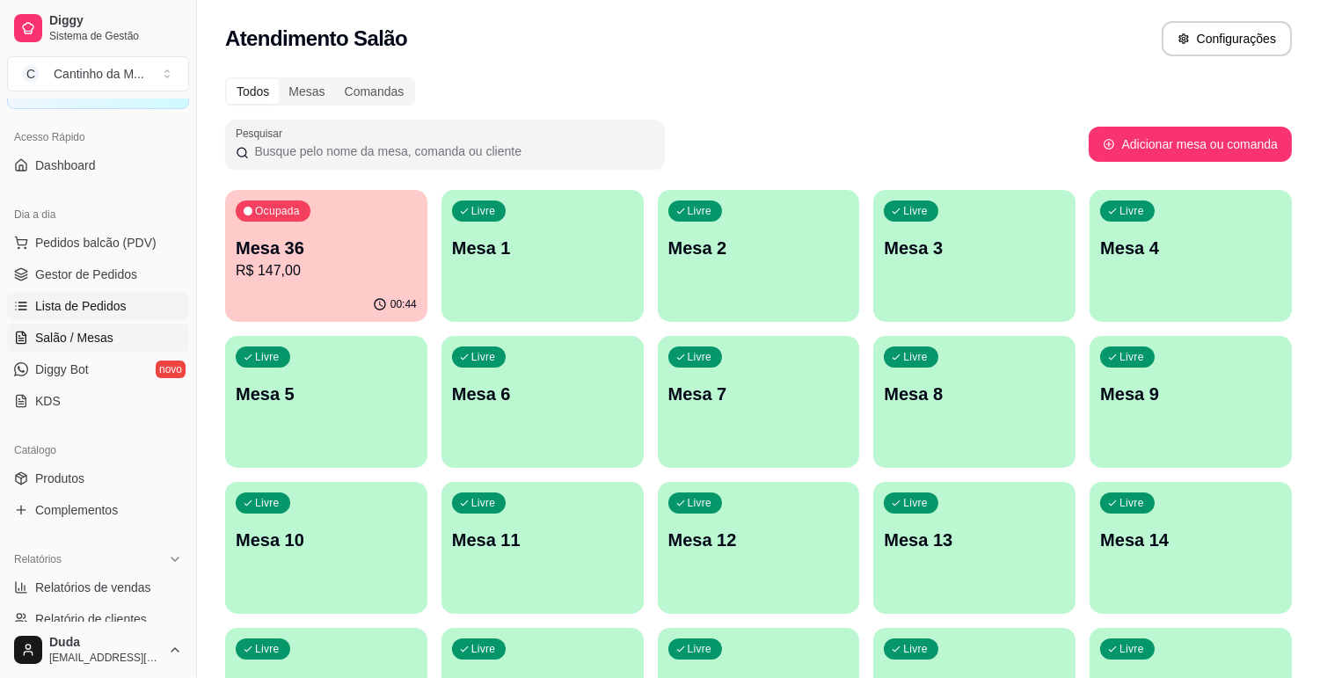
click at [75, 309] on span "Lista de Pedidos" at bounding box center [80, 306] width 91 height 18
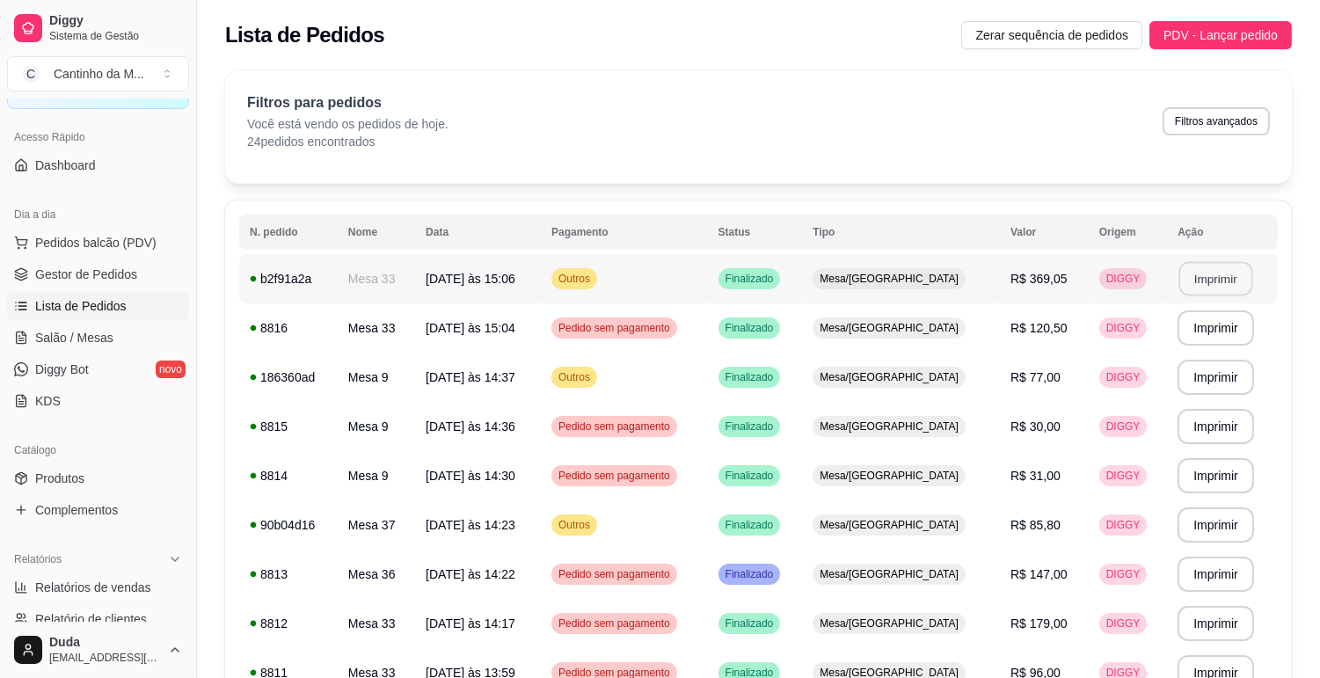
click at [1192, 287] on button "Imprimir" at bounding box center [1216, 279] width 74 height 34
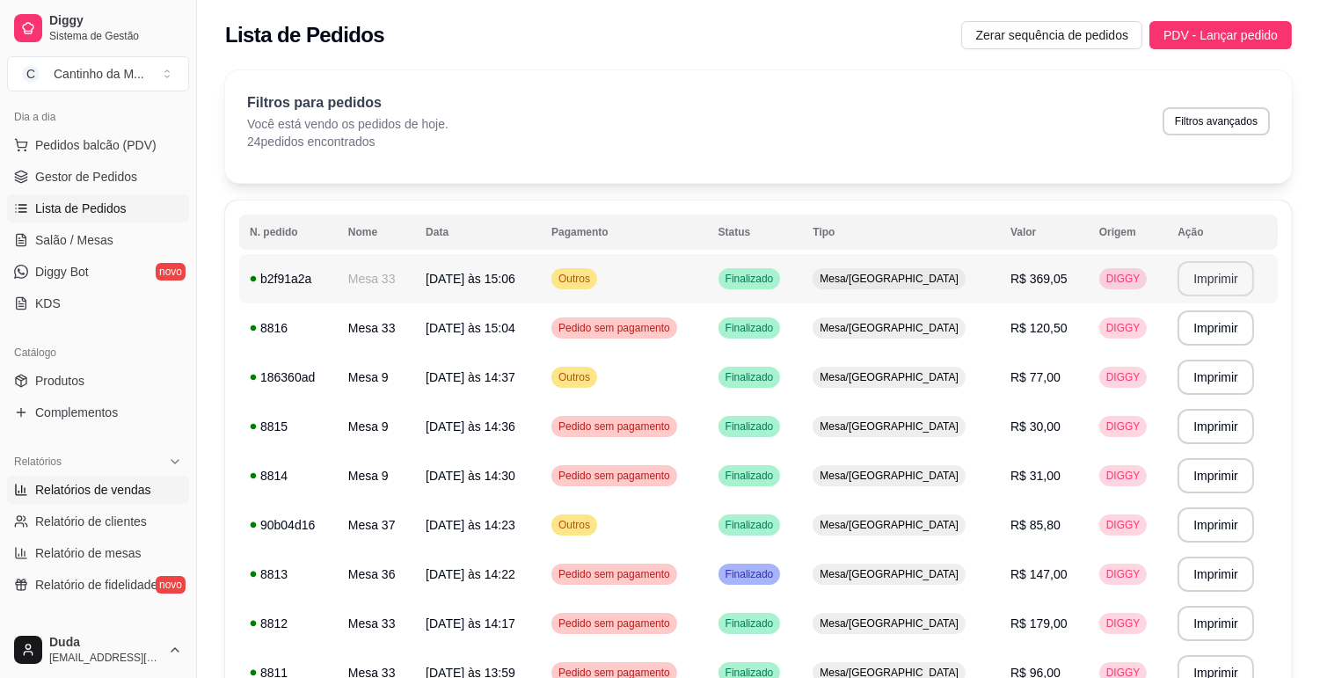
click at [128, 492] on span "Relatórios de vendas" at bounding box center [93, 490] width 116 height 18
select select "ALL"
select select "0"
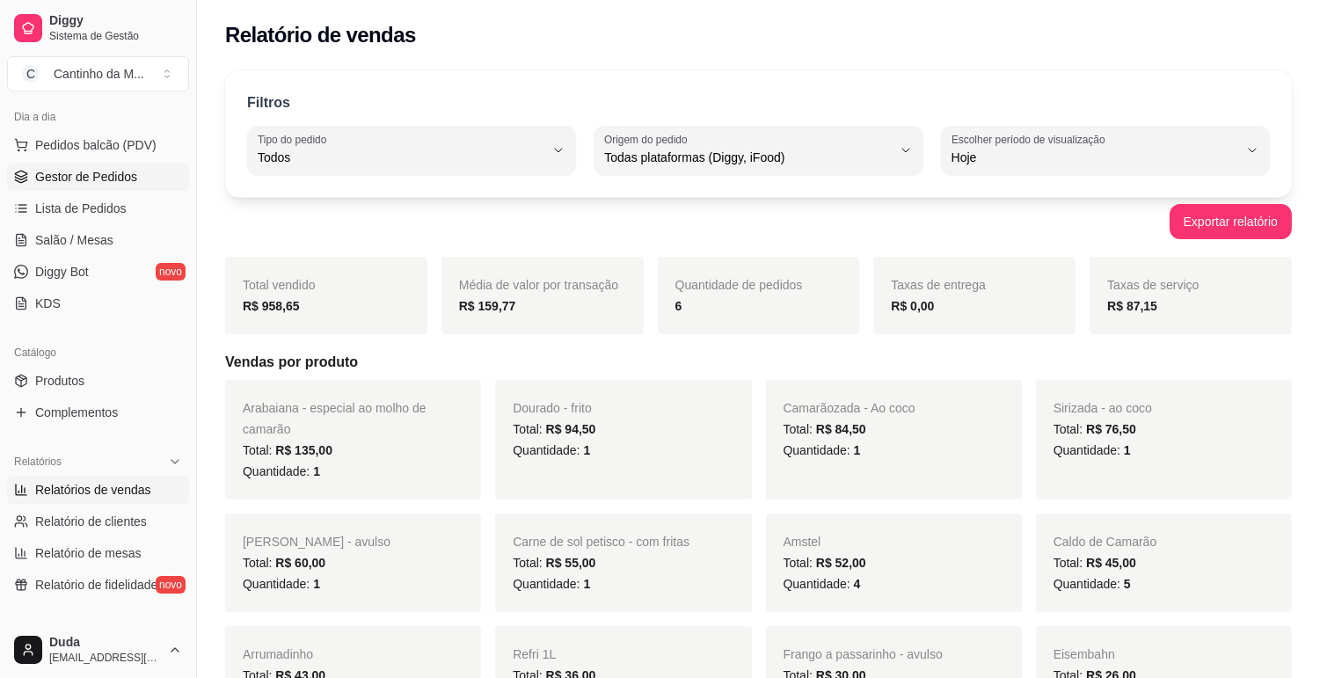
click at [103, 176] on span "Gestor de Pedidos" at bounding box center [86, 177] width 102 height 18
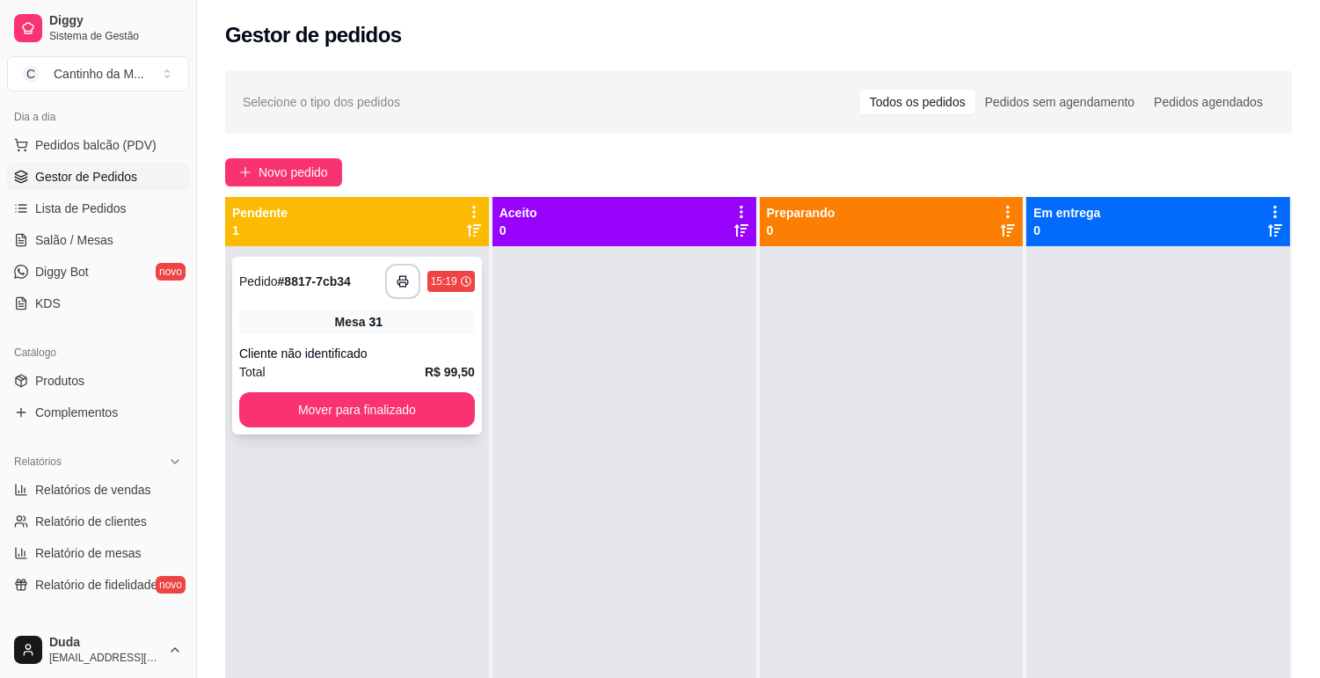
click at [309, 368] on div "Total R$ 99,50" at bounding box center [357, 371] width 236 height 19
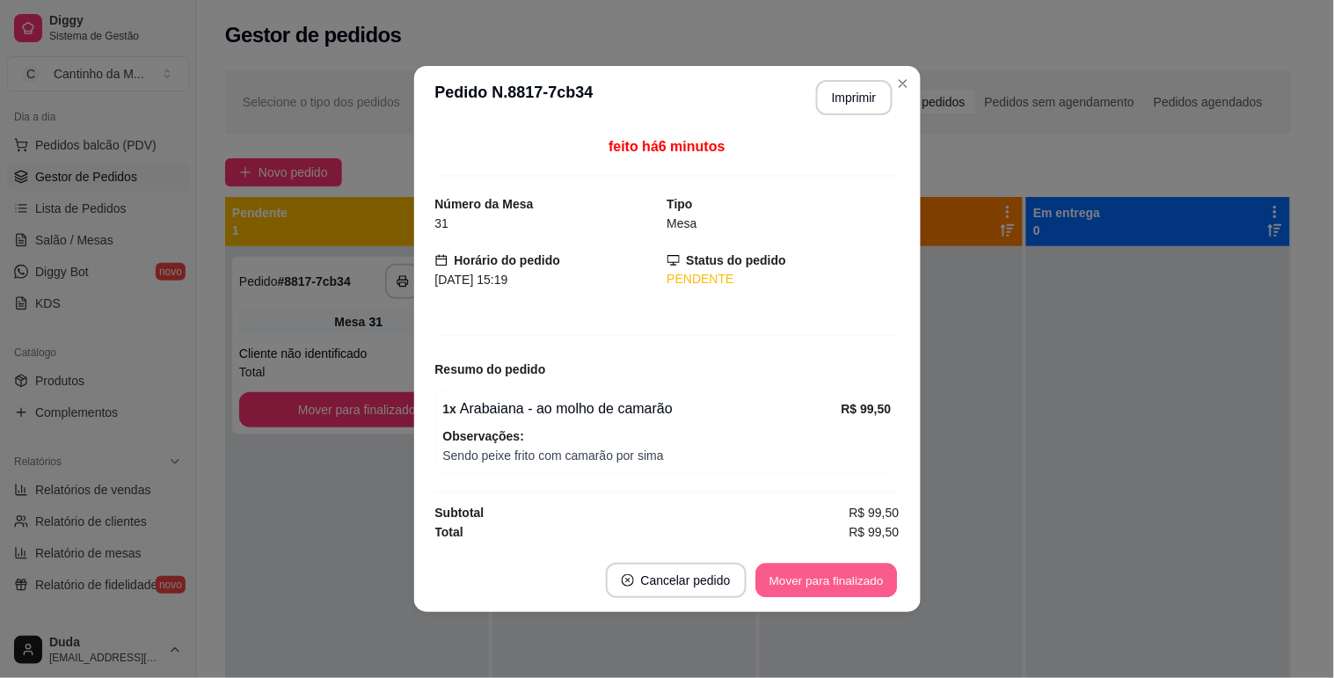
click at [816, 567] on button "Mover para finalizado" at bounding box center [826, 581] width 142 height 34
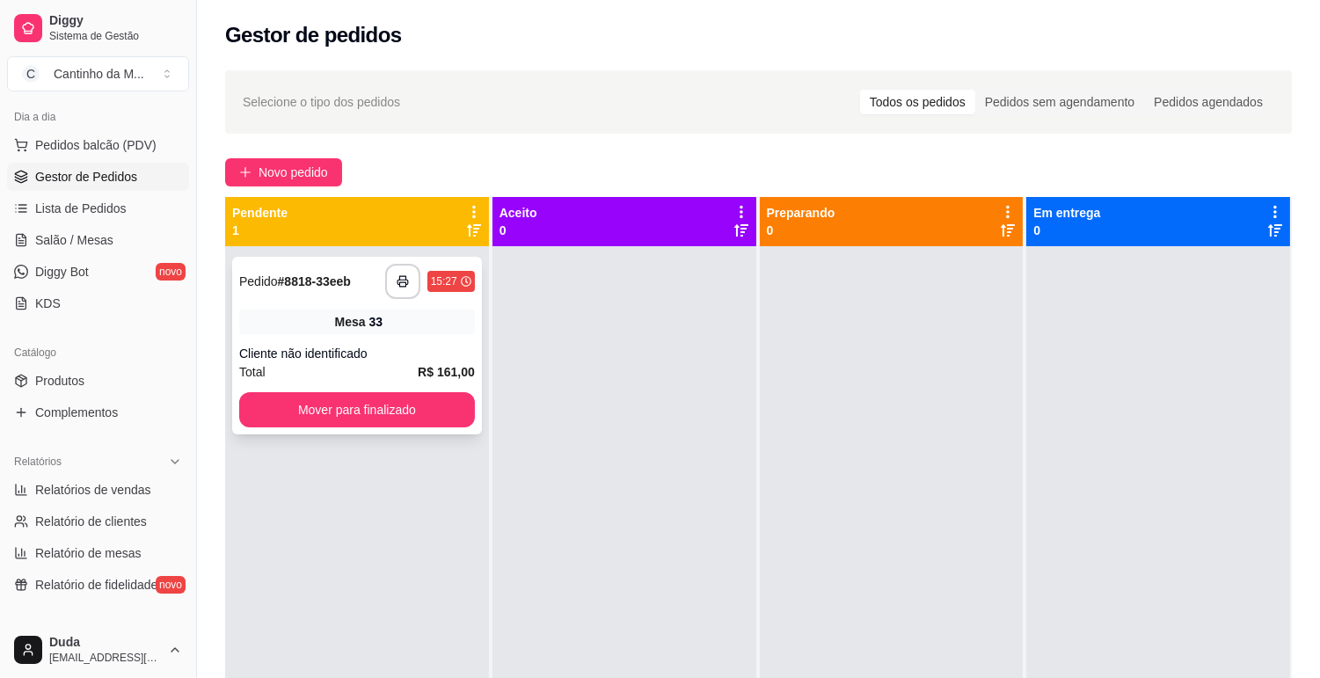
click at [310, 282] on strong "# 8818-33eeb" at bounding box center [314, 281] width 73 height 14
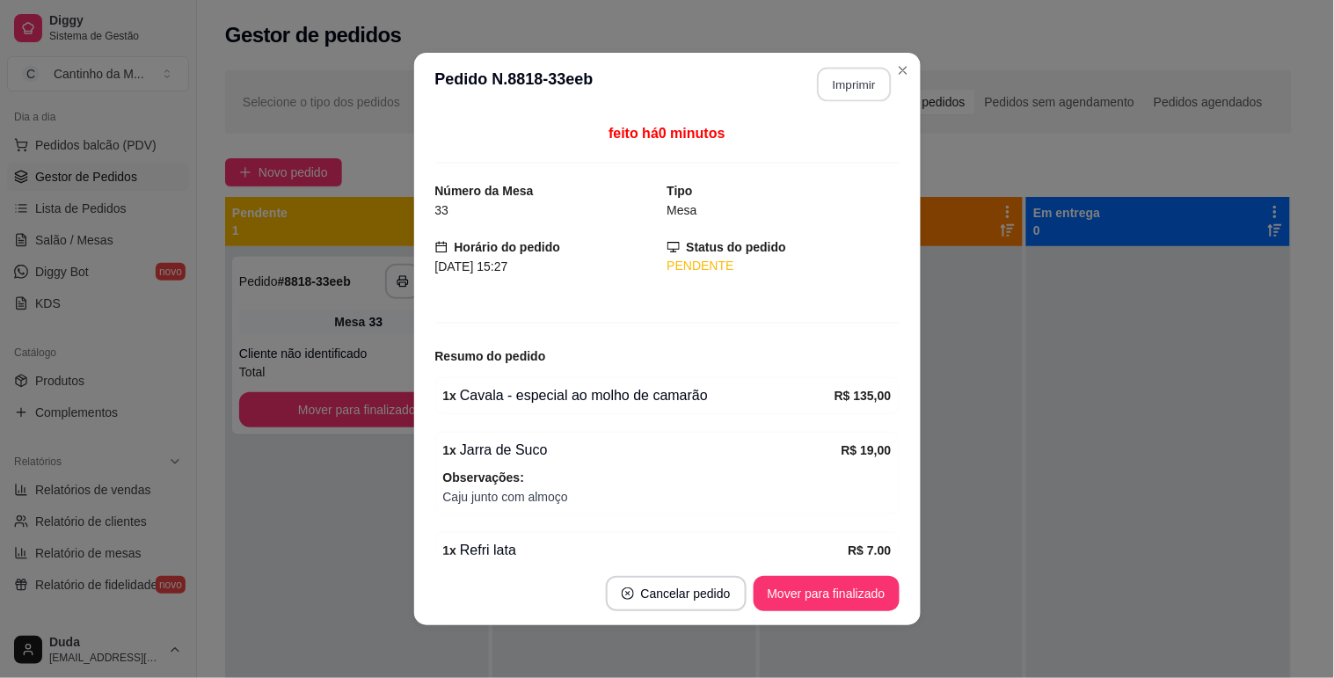
click at [845, 71] on button "Imprimir" at bounding box center [854, 85] width 74 height 34
click at [821, 600] on button "Mover para finalizado" at bounding box center [827, 593] width 146 height 35
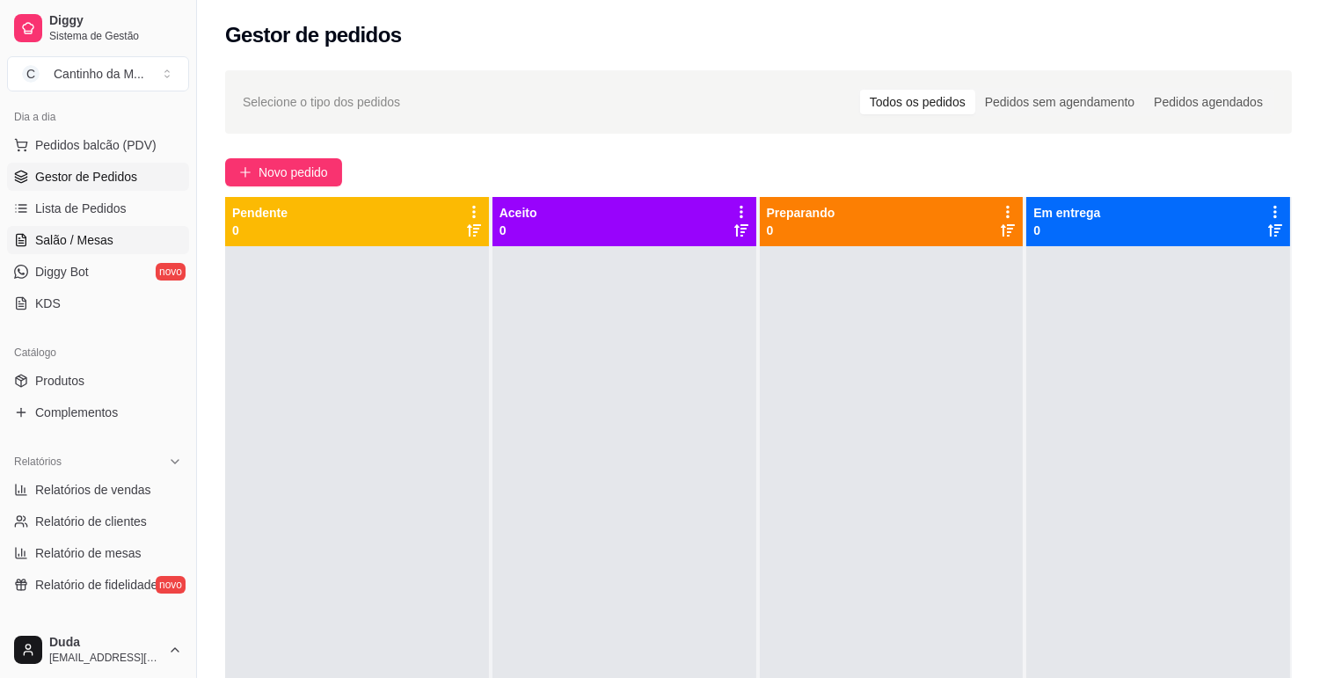
click at [99, 243] on span "Salão / Mesas" at bounding box center [74, 240] width 78 height 18
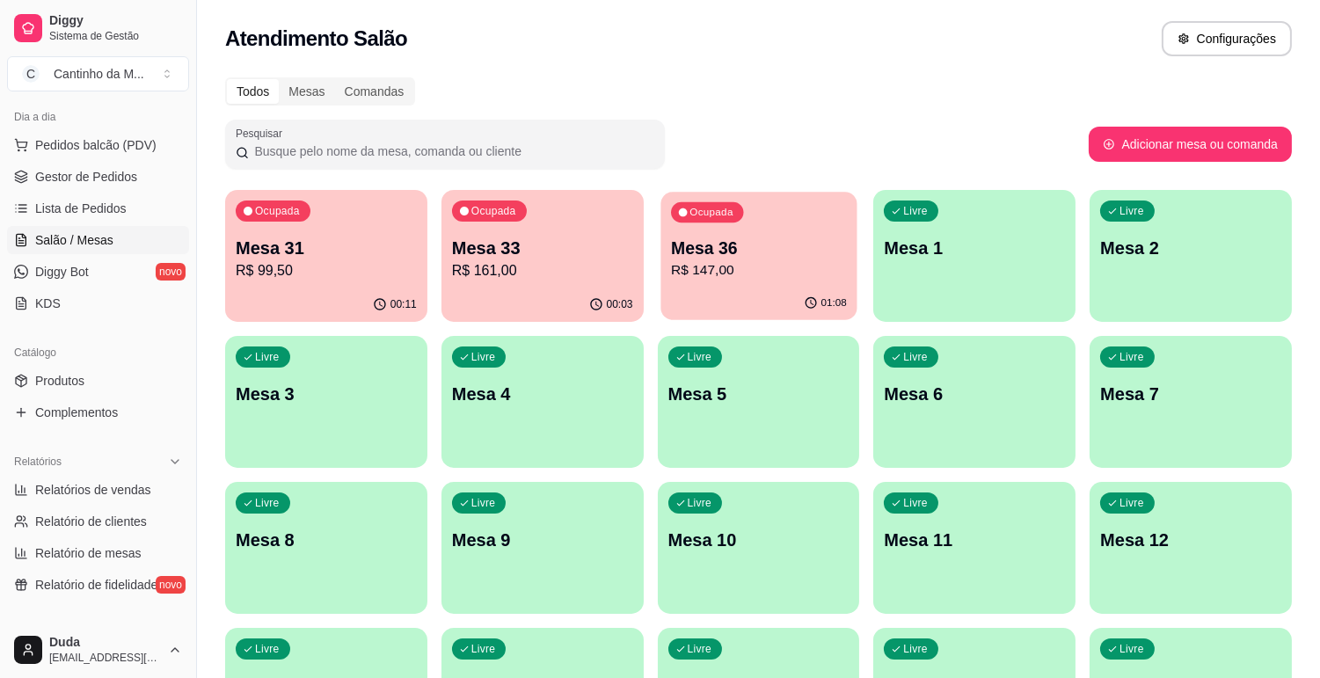
click at [726, 294] on div "01:08" at bounding box center [758, 303] width 196 height 33
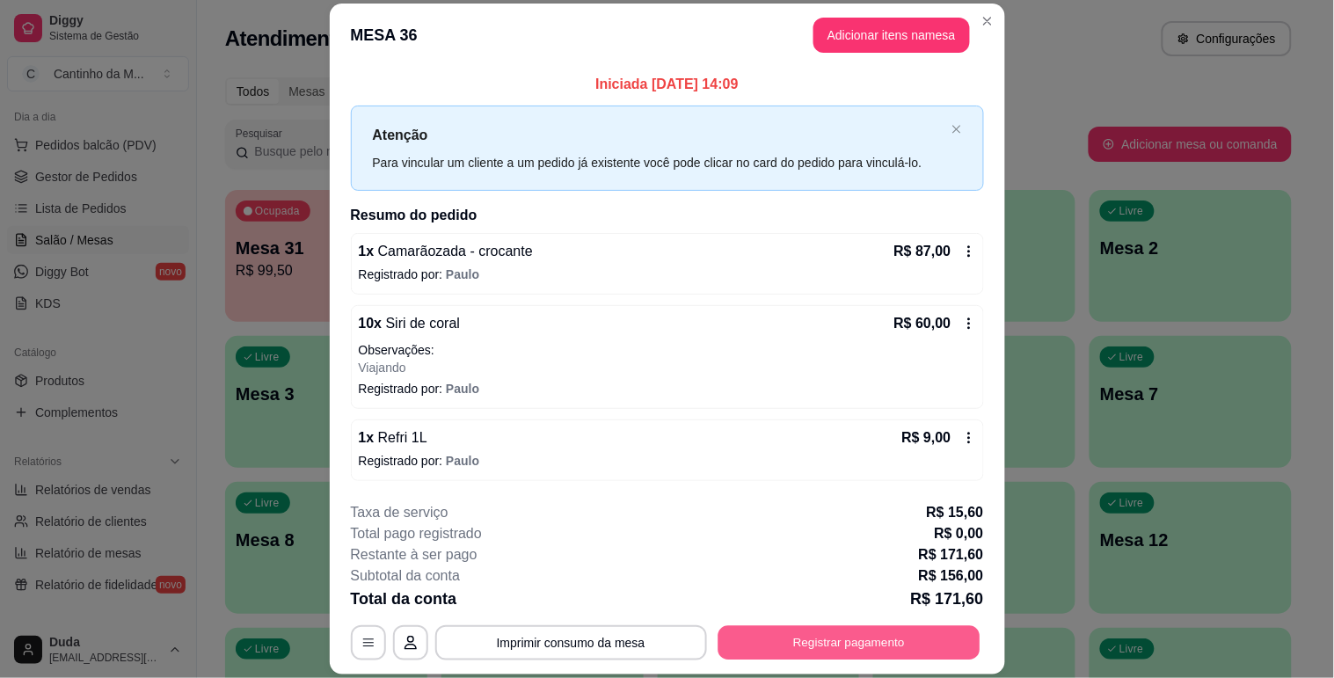
click at [800, 638] on button "Registrar pagamento" at bounding box center [848, 643] width 262 height 34
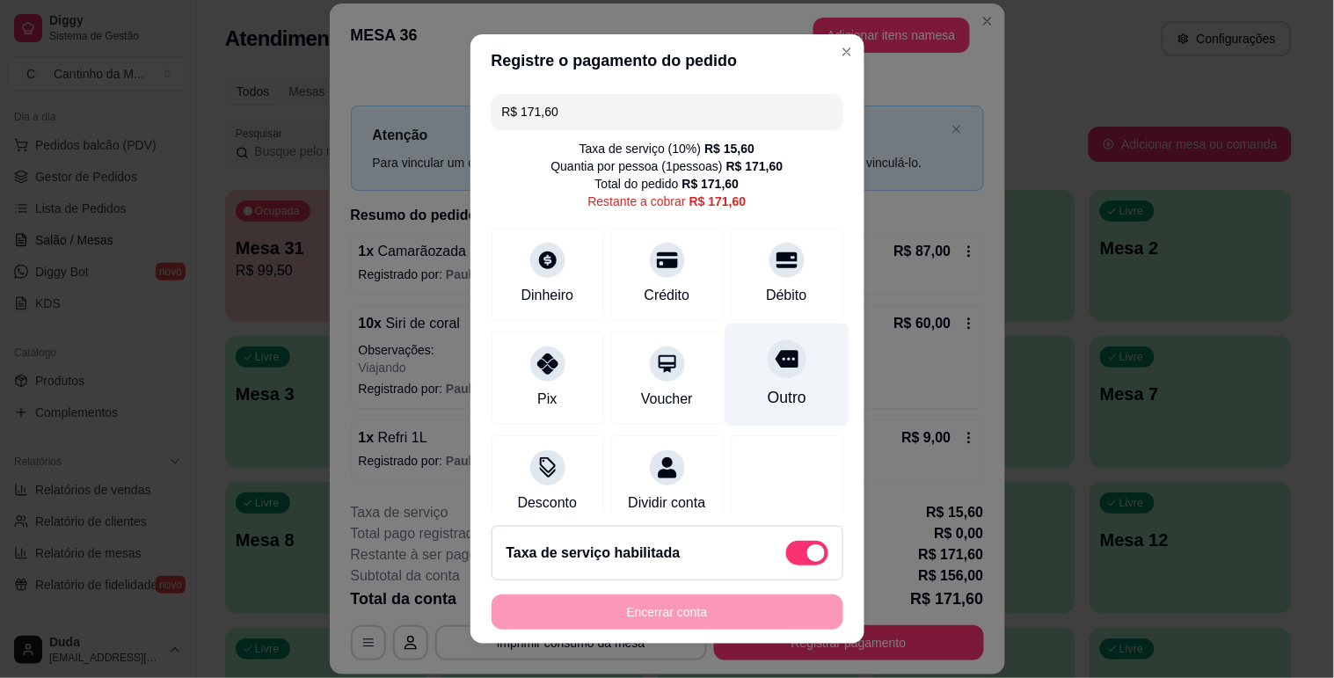
click at [735, 372] on div "Outro" at bounding box center [787, 374] width 124 height 103
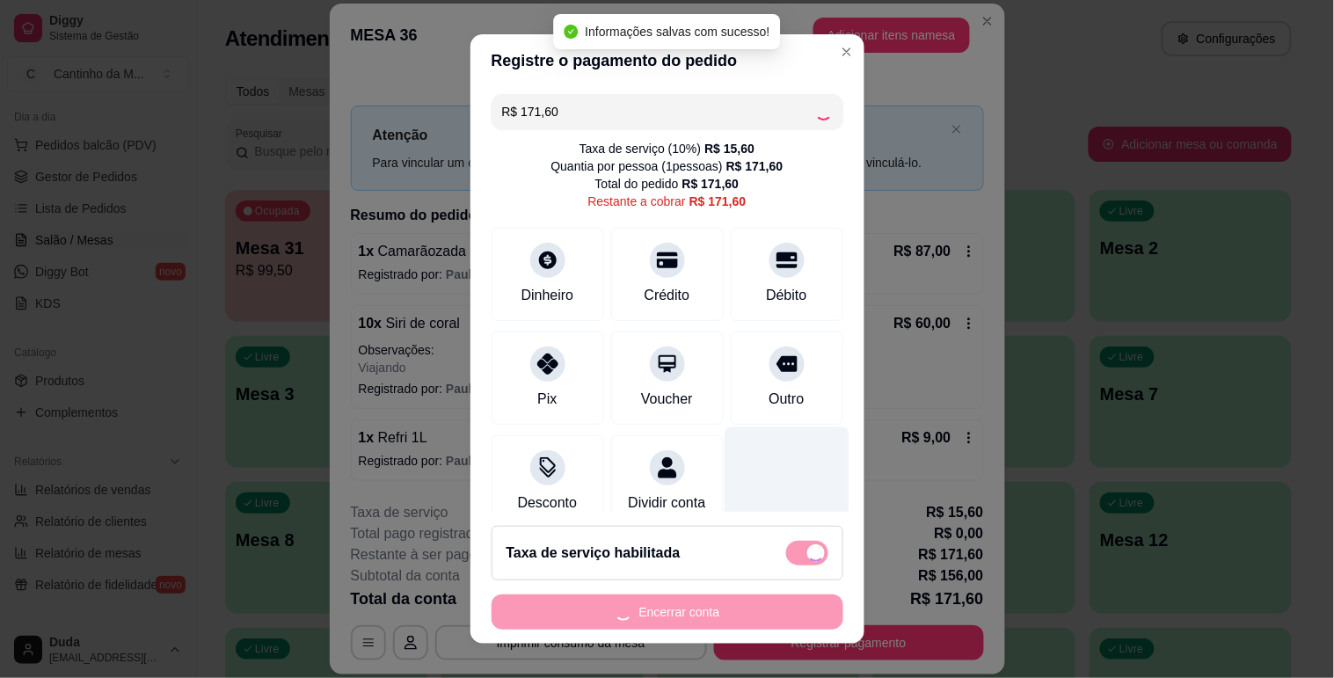
type input "R$ 0,00"
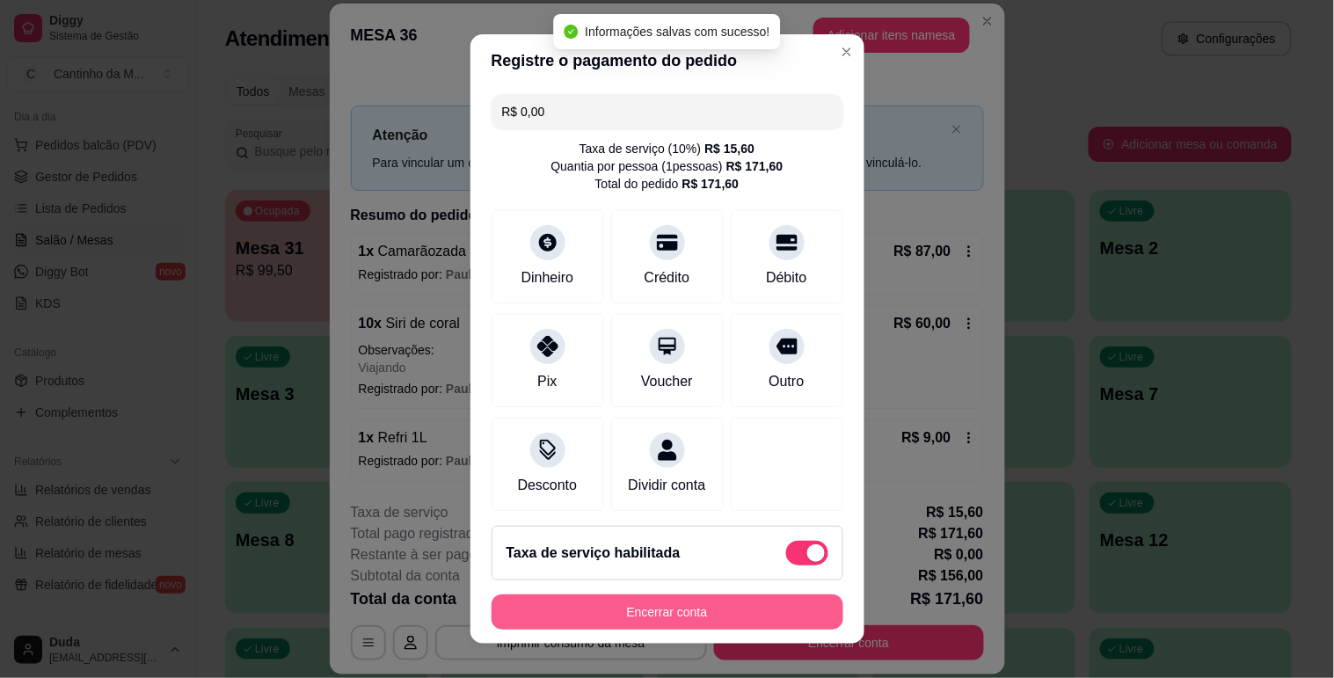
click at [741, 608] on button "Encerrar conta" at bounding box center [668, 611] width 352 height 35
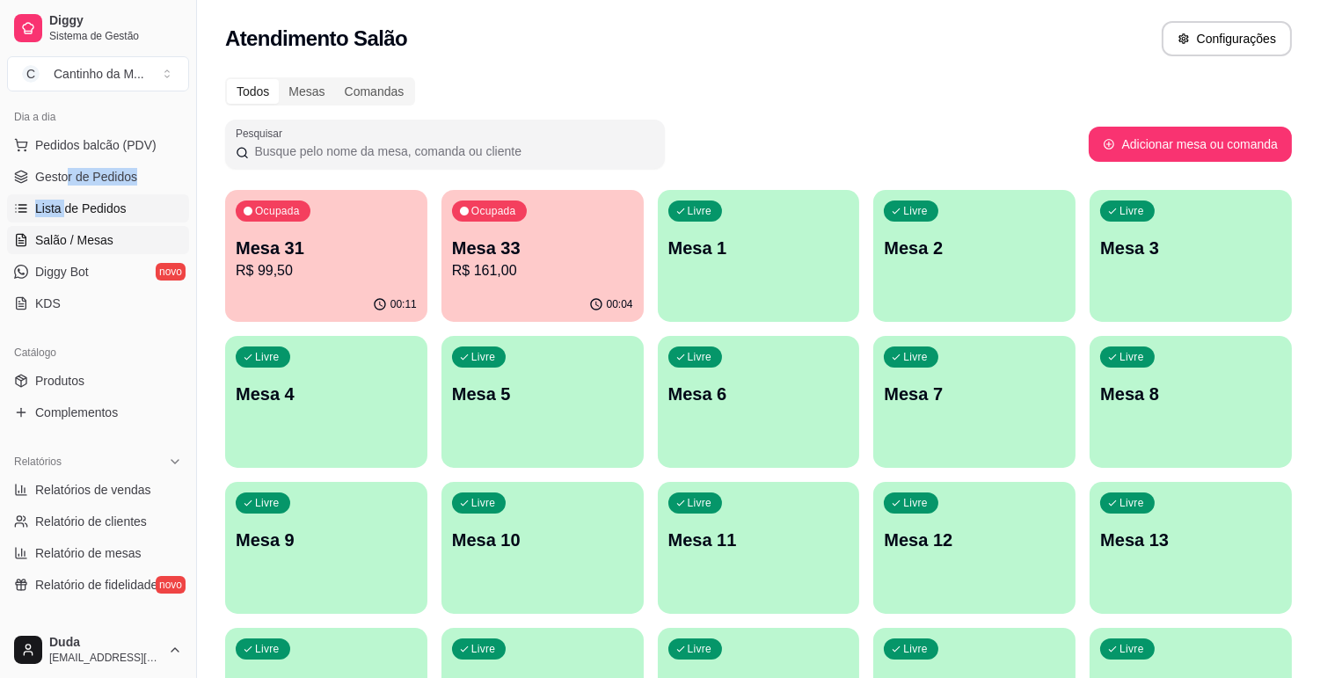
click at [65, 194] on ul "Pedidos balcão (PDV) Gestor de Pedidos Lista de Pedidos Salão / Mesas Diggy Bot…" at bounding box center [98, 224] width 182 height 186
click at [70, 211] on span "Lista de Pedidos" at bounding box center [80, 209] width 91 height 18
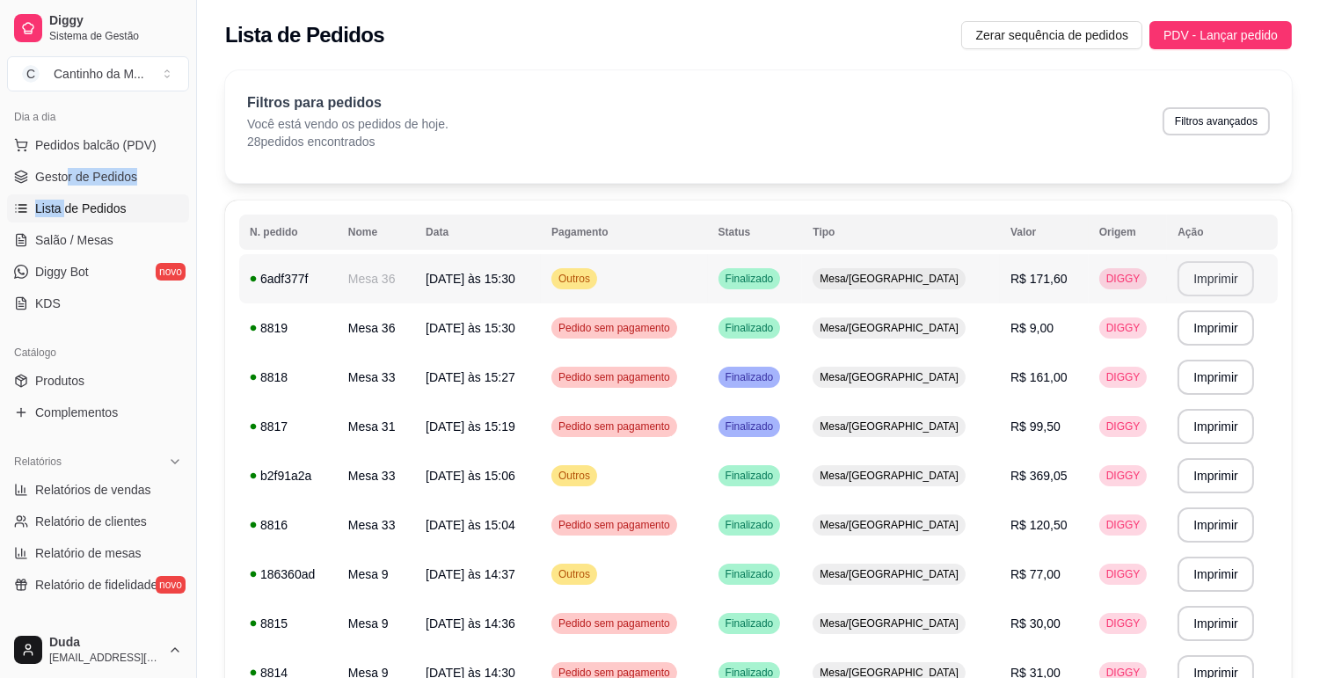
click at [1182, 282] on button "Imprimir" at bounding box center [1215, 278] width 76 height 35
click at [142, 408] on link "Complementos" at bounding box center [98, 412] width 182 height 28
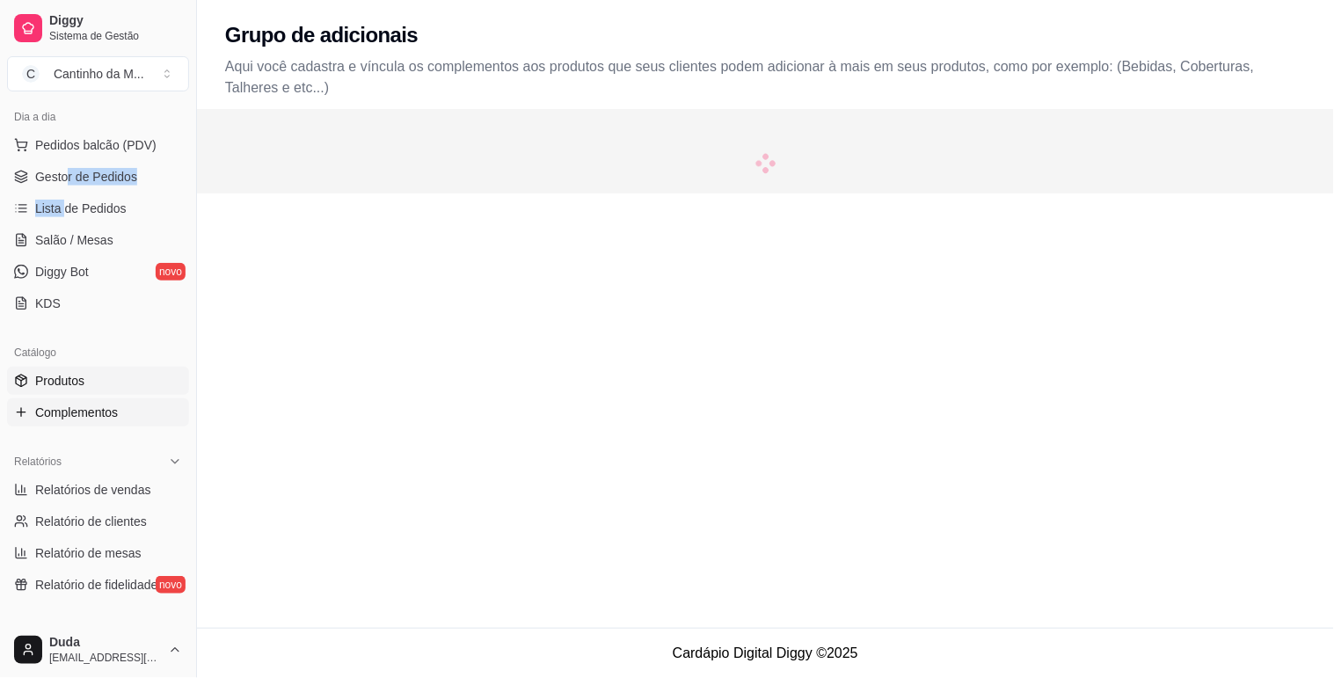
click at [129, 387] on link "Produtos" at bounding box center [98, 381] width 182 height 28
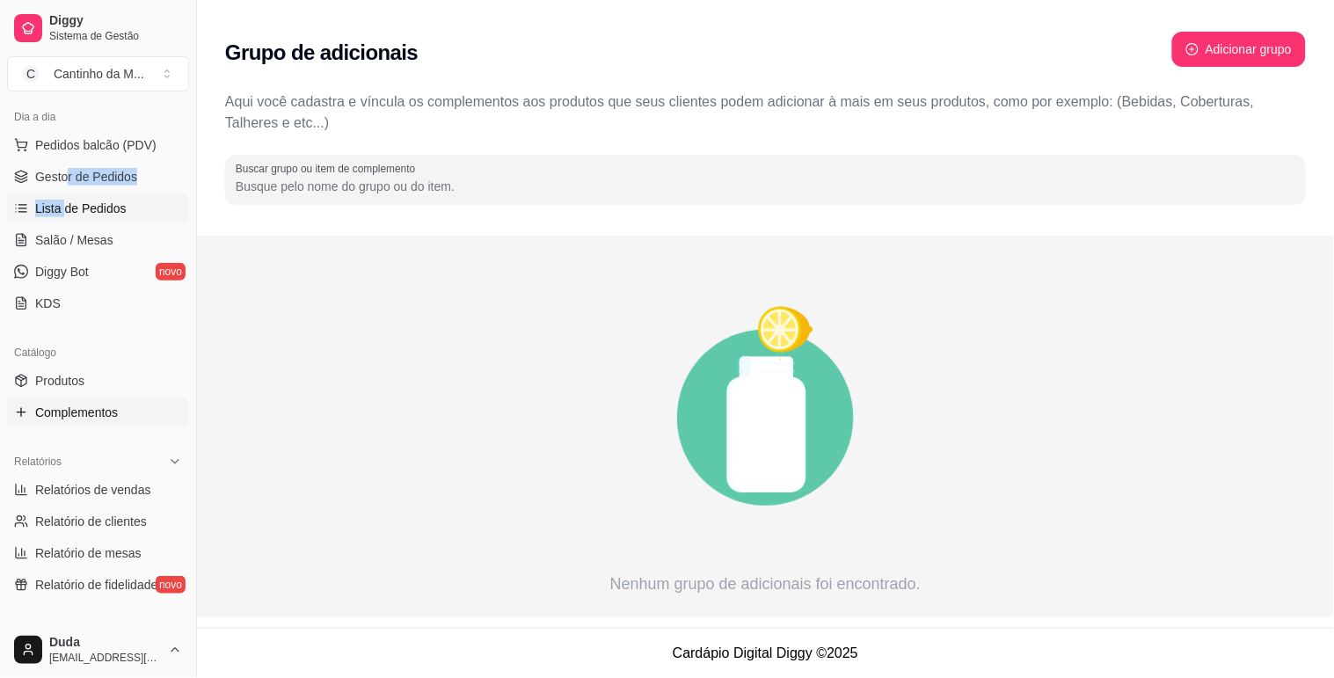
click at [145, 200] on link "Lista de Pedidos" at bounding box center [98, 208] width 182 height 28
click at [145, 208] on link "Lista de Pedidos" at bounding box center [98, 208] width 182 height 28
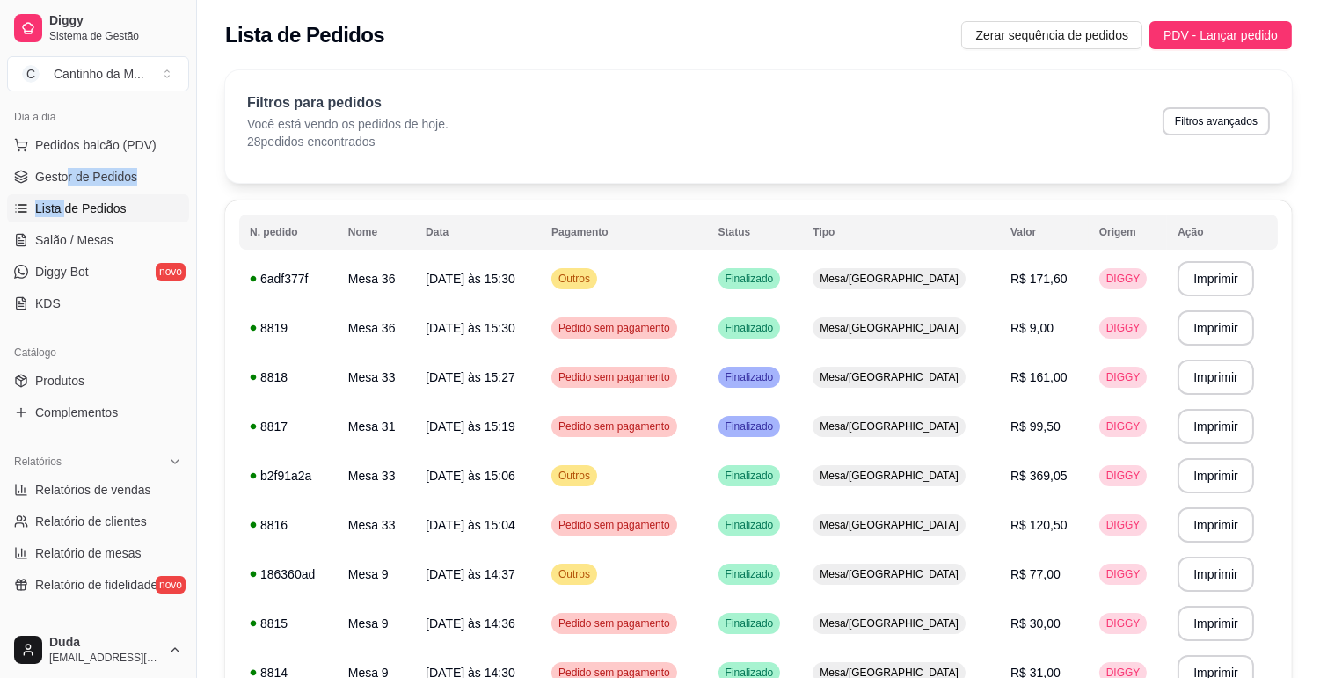
click at [106, 208] on span "Lista de Pedidos" at bounding box center [80, 209] width 91 height 18
click at [47, 206] on span "Lista de Pedidos" at bounding box center [80, 209] width 91 height 18
drag, startPoint x: 28, startPoint y: 2, endPoint x: 455, endPoint y: 120, distance: 442.4
click at [455, 120] on div "Filtros para pedidos Você está vendo os pedidos de hoje. 28 pedidos encontrados…" at bounding box center [758, 121] width 1023 height 58
click at [95, 188] on link "Gestor de Pedidos" at bounding box center [98, 177] width 182 height 28
